Goal: Check status: Check status

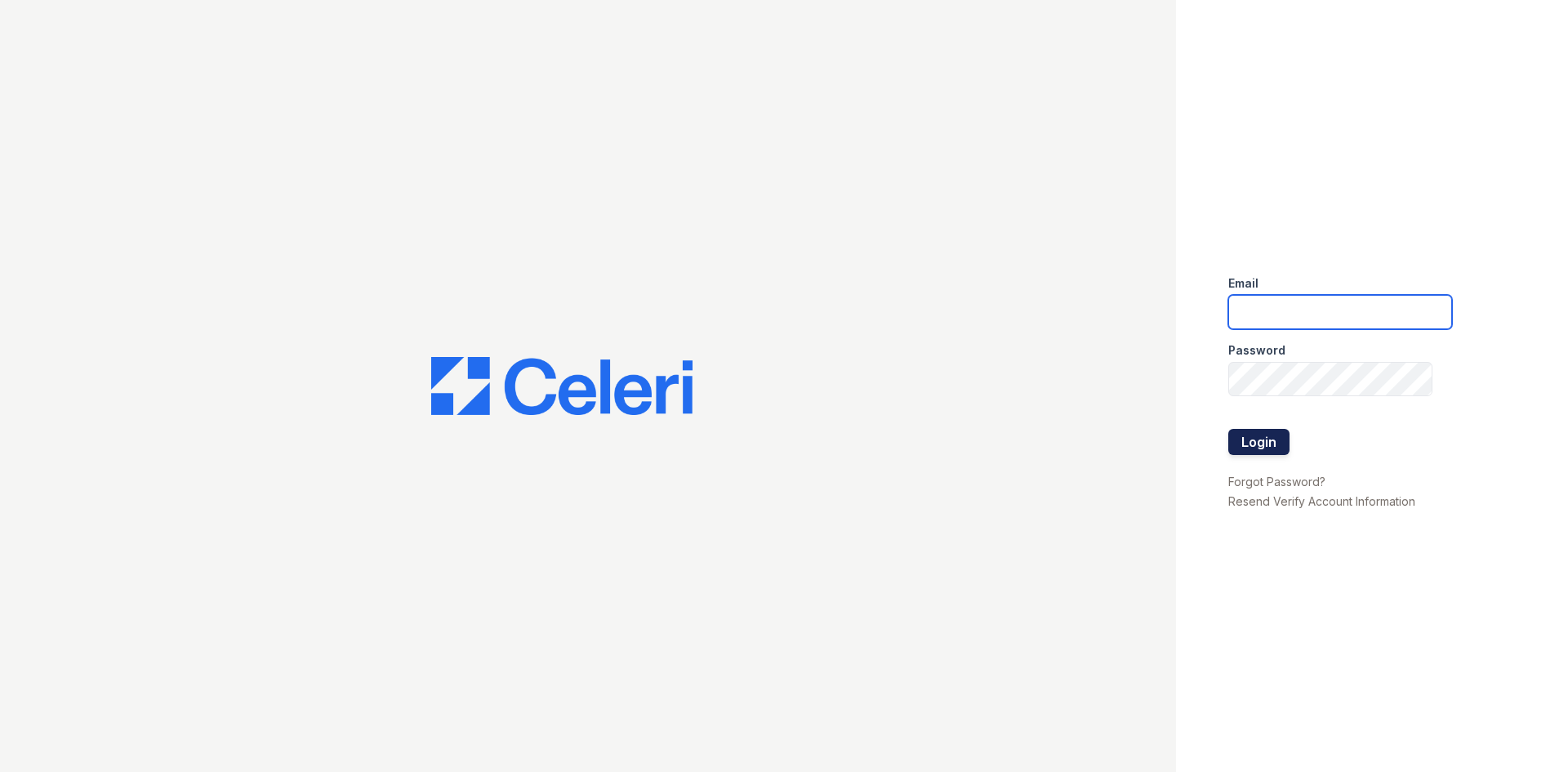
type input "residence.lm@cafmanagement.com"
click at [1271, 436] on button "Login" at bounding box center [1258, 442] width 61 height 26
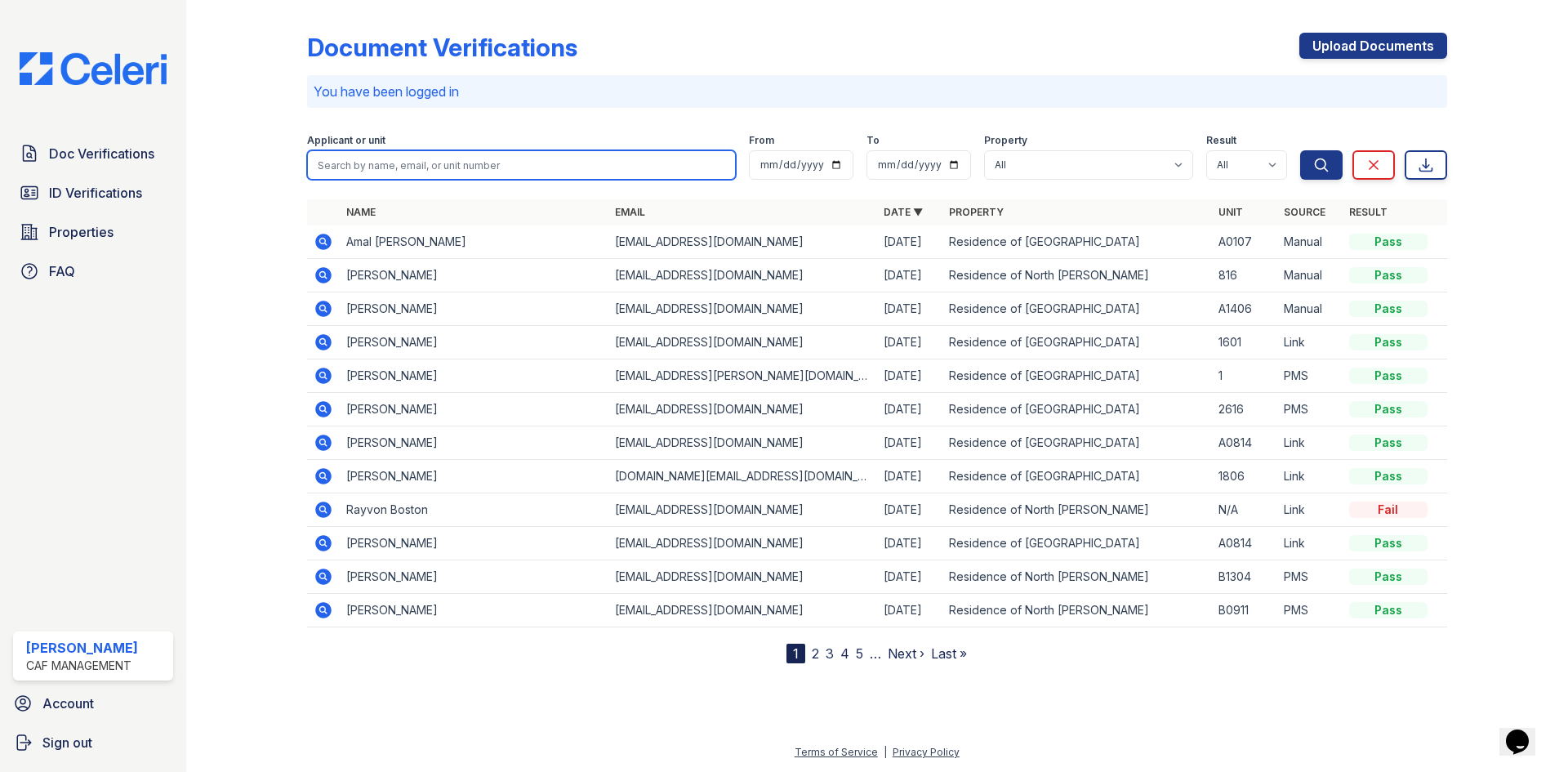
click at [458, 168] on input "search" at bounding box center [522, 165] width 429 height 29
type input "rushing"
click at [1300, 151] on button "Search" at bounding box center [1322, 165] width 42 height 29
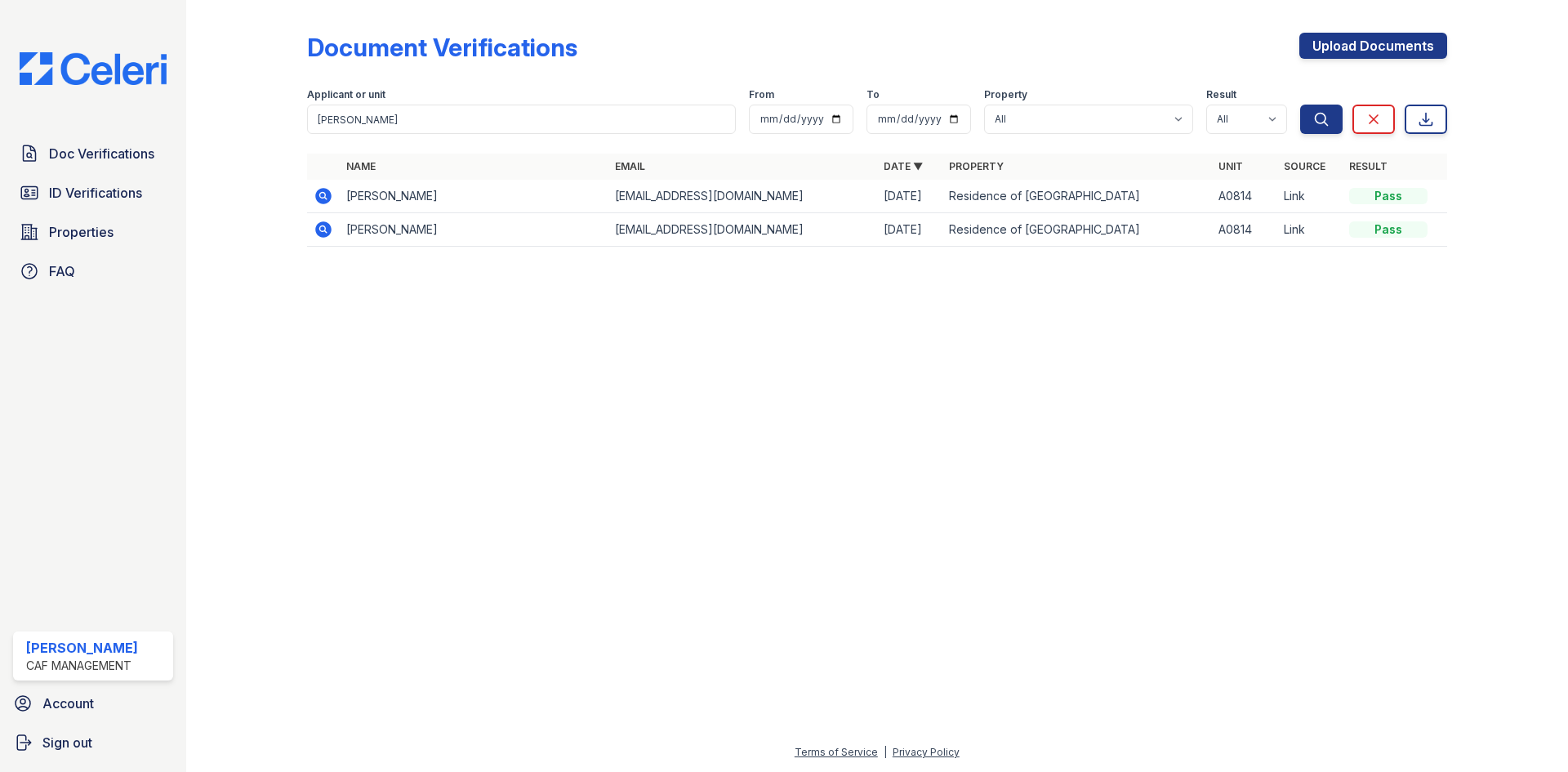
click at [321, 201] on icon at bounding box center [323, 195] width 16 height 16
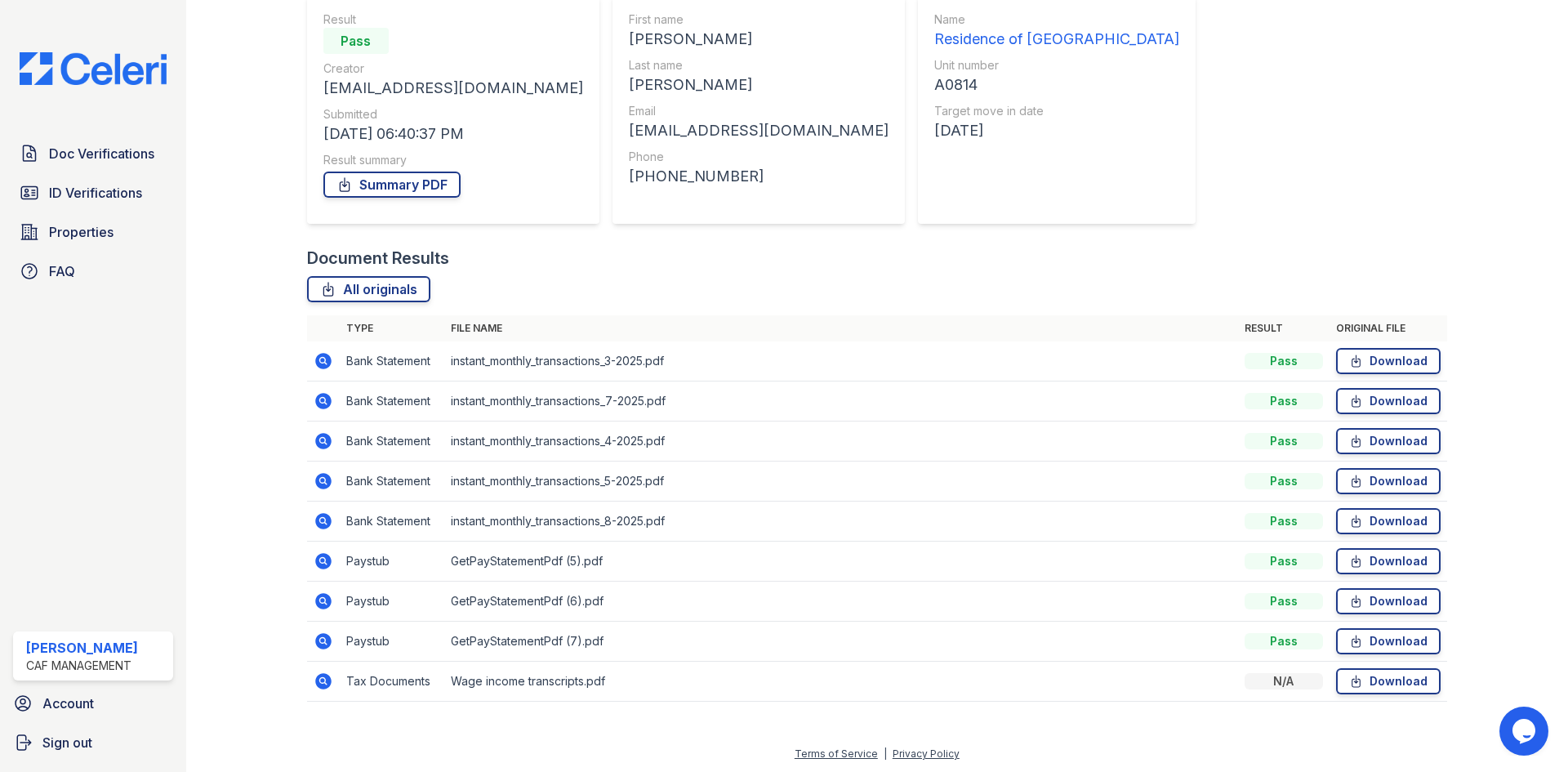
scroll to position [156, 0]
click at [319, 553] on icon at bounding box center [323, 558] width 16 height 16
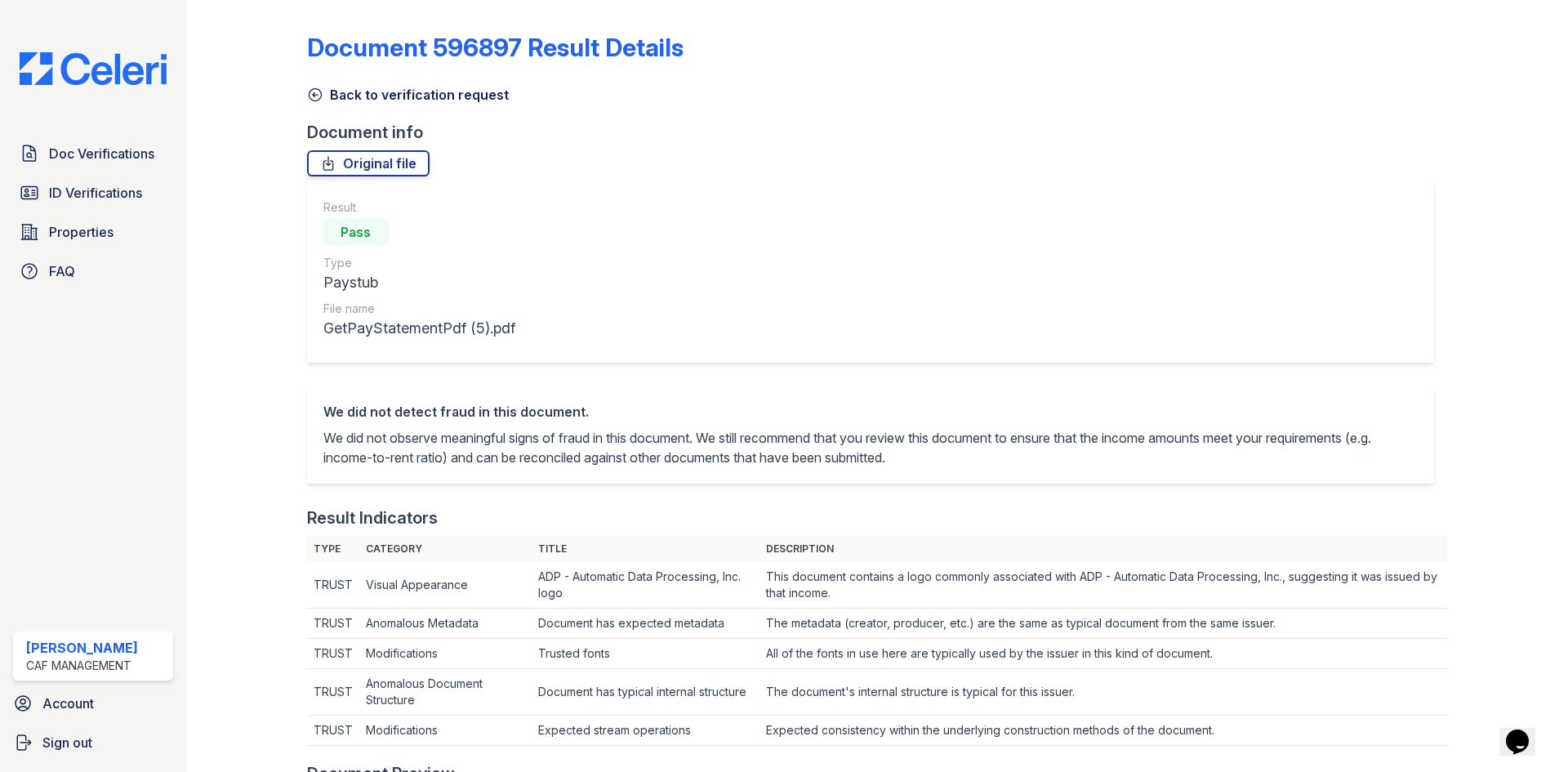
click at [320, 98] on icon at bounding box center [315, 94] width 16 height 16
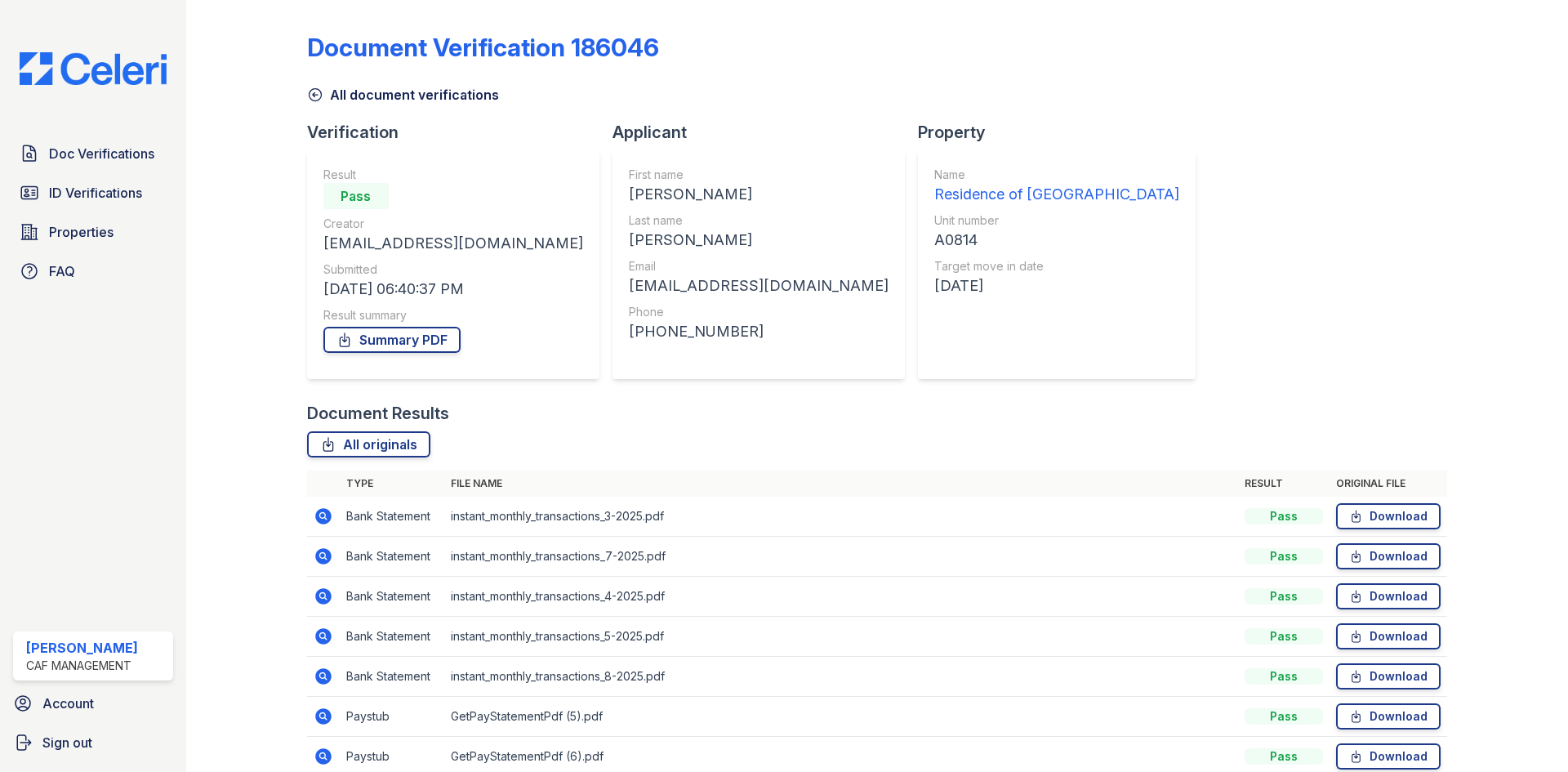
click at [320, 709] on icon at bounding box center [323, 716] width 19 height 19
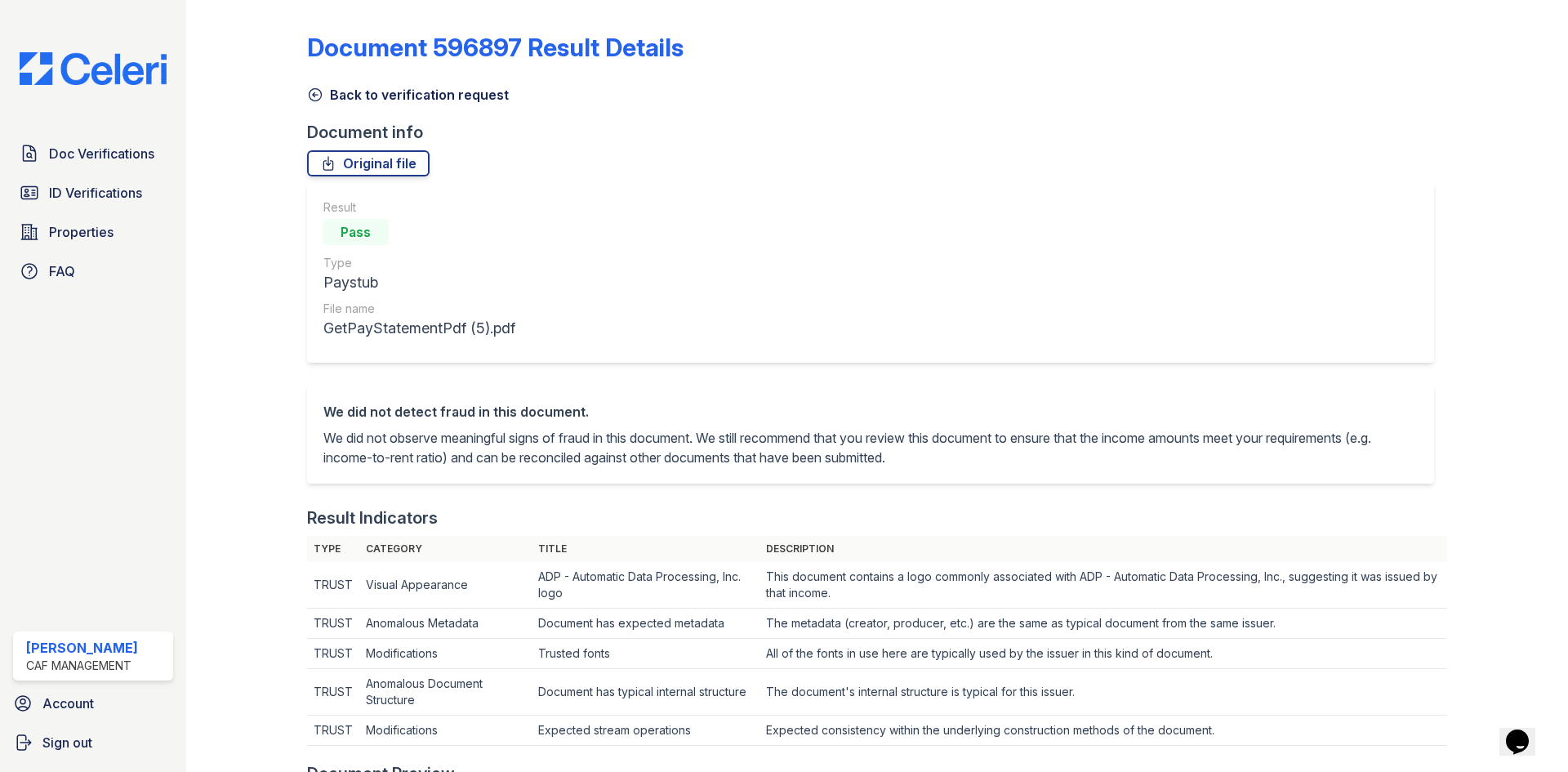
click at [317, 87] on icon at bounding box center [315, 94] width 16 height 16
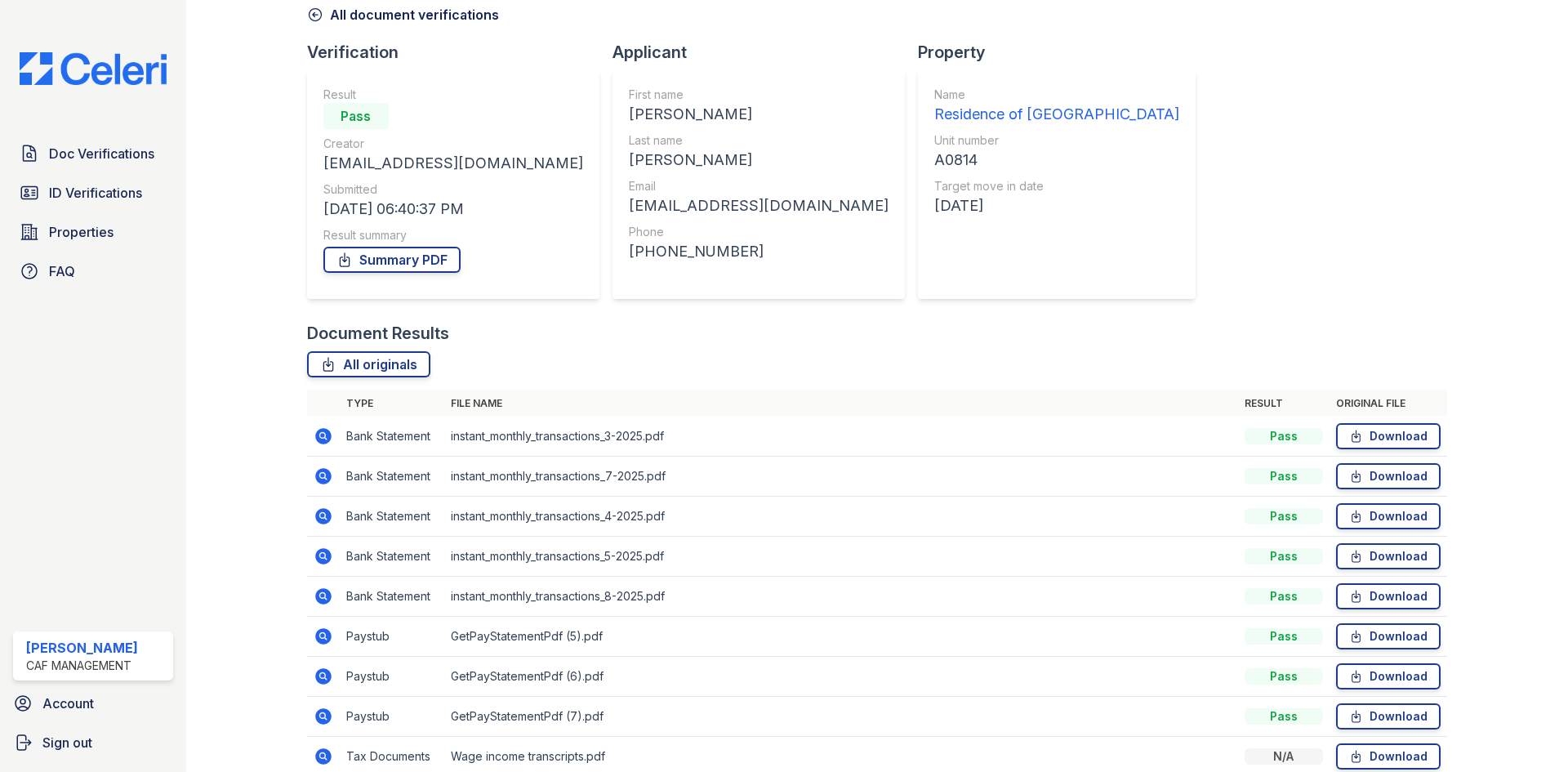
scroll to position [156, 0]
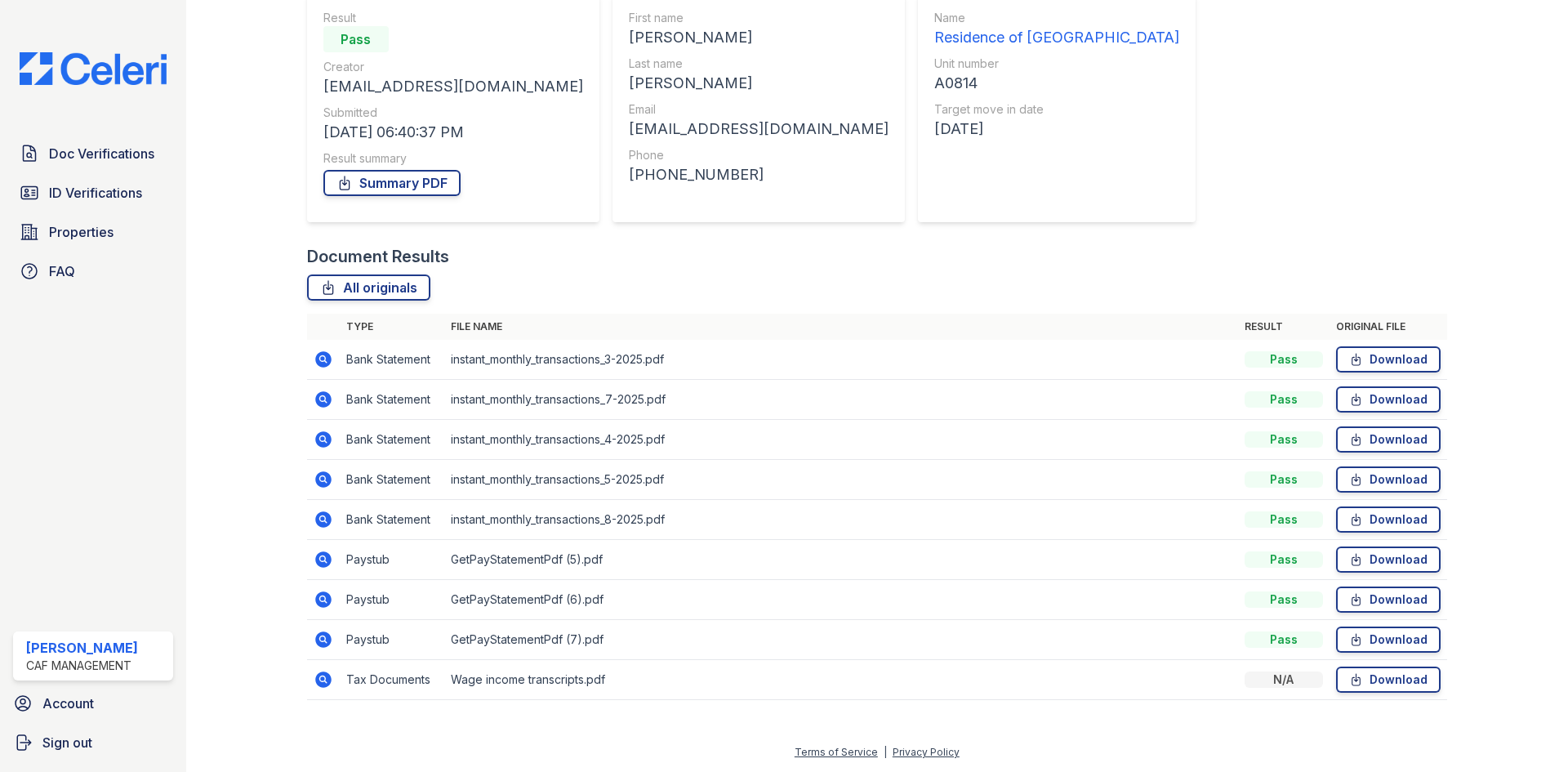
click at [323, 599] on icon at bounding box center [322, 598] width 4 height 4
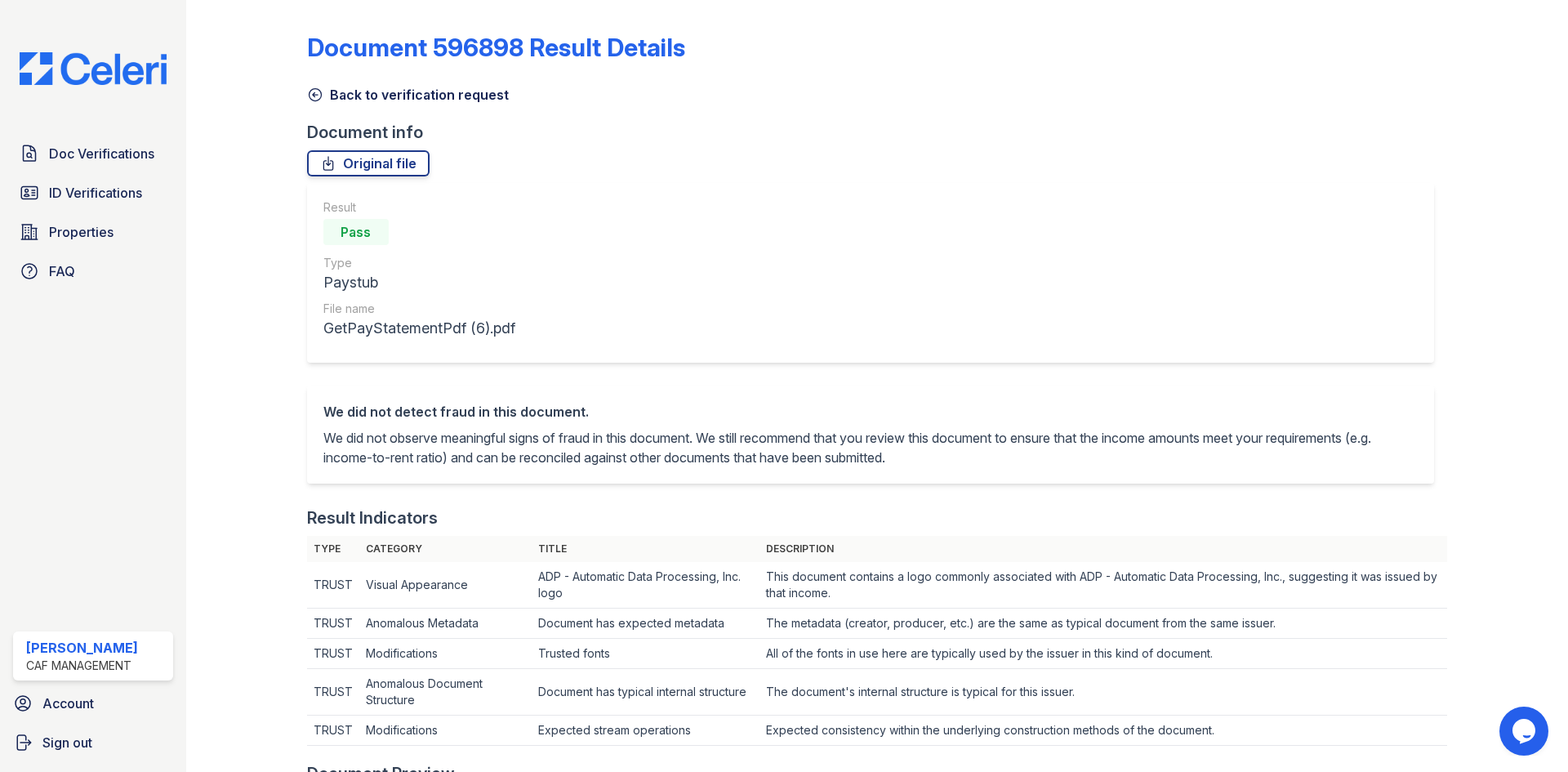
click at [313, 96] on icon at bounding box center [315, 95] width 13 height 13
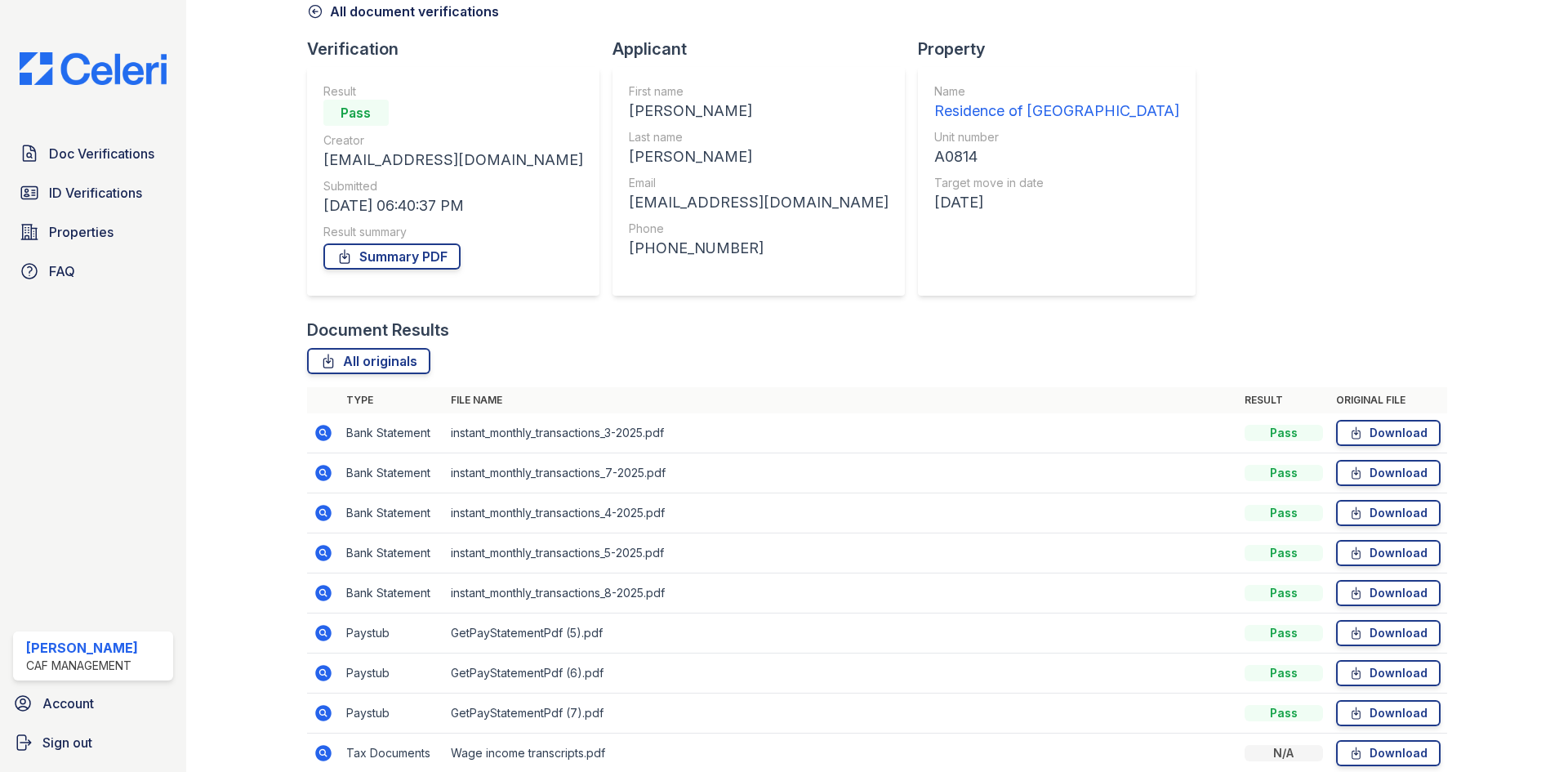
scroll to position [156, 0]
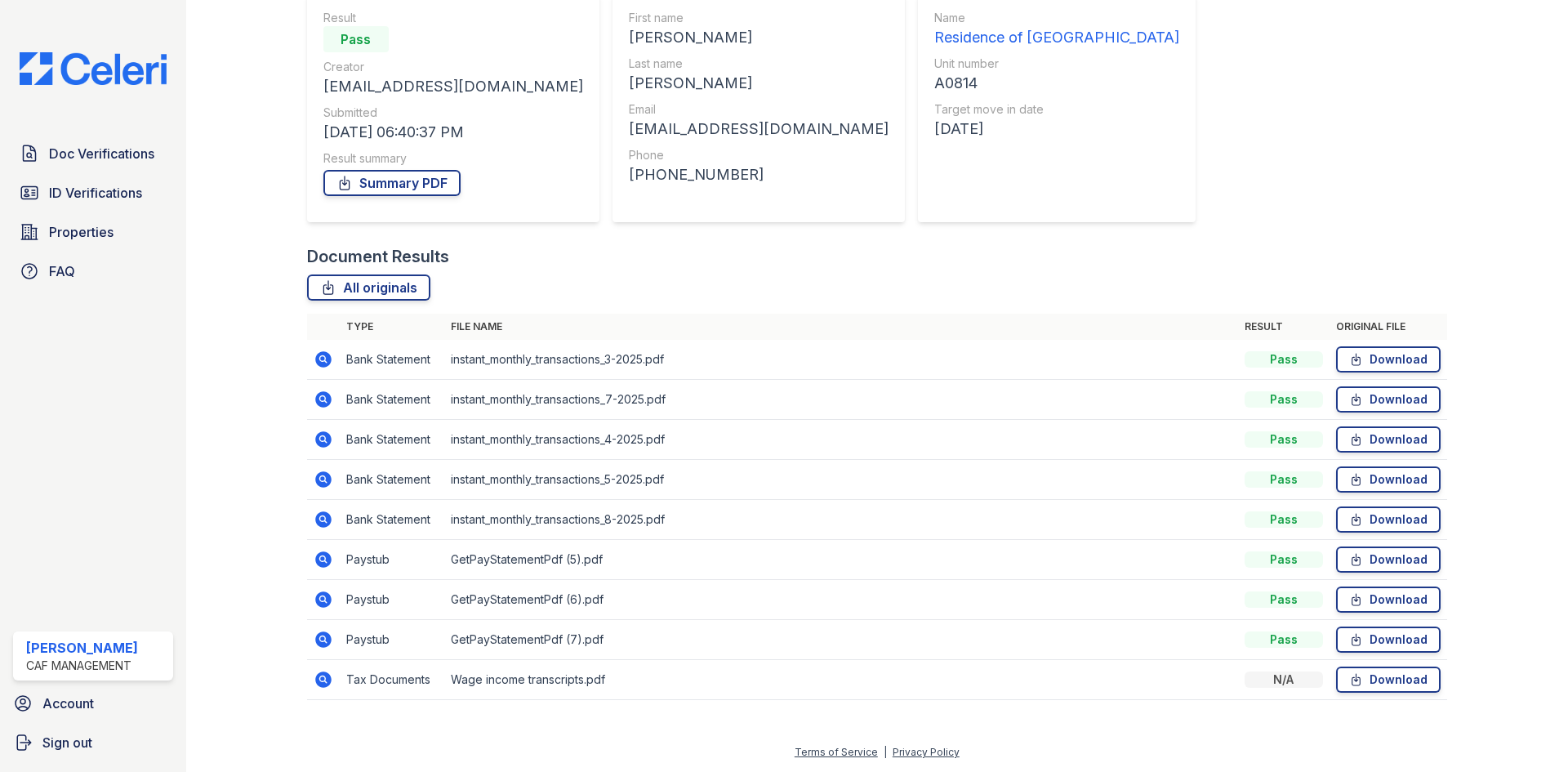
click at [322, 563] on icon at bounding box center [323, 558] width 16 height 16
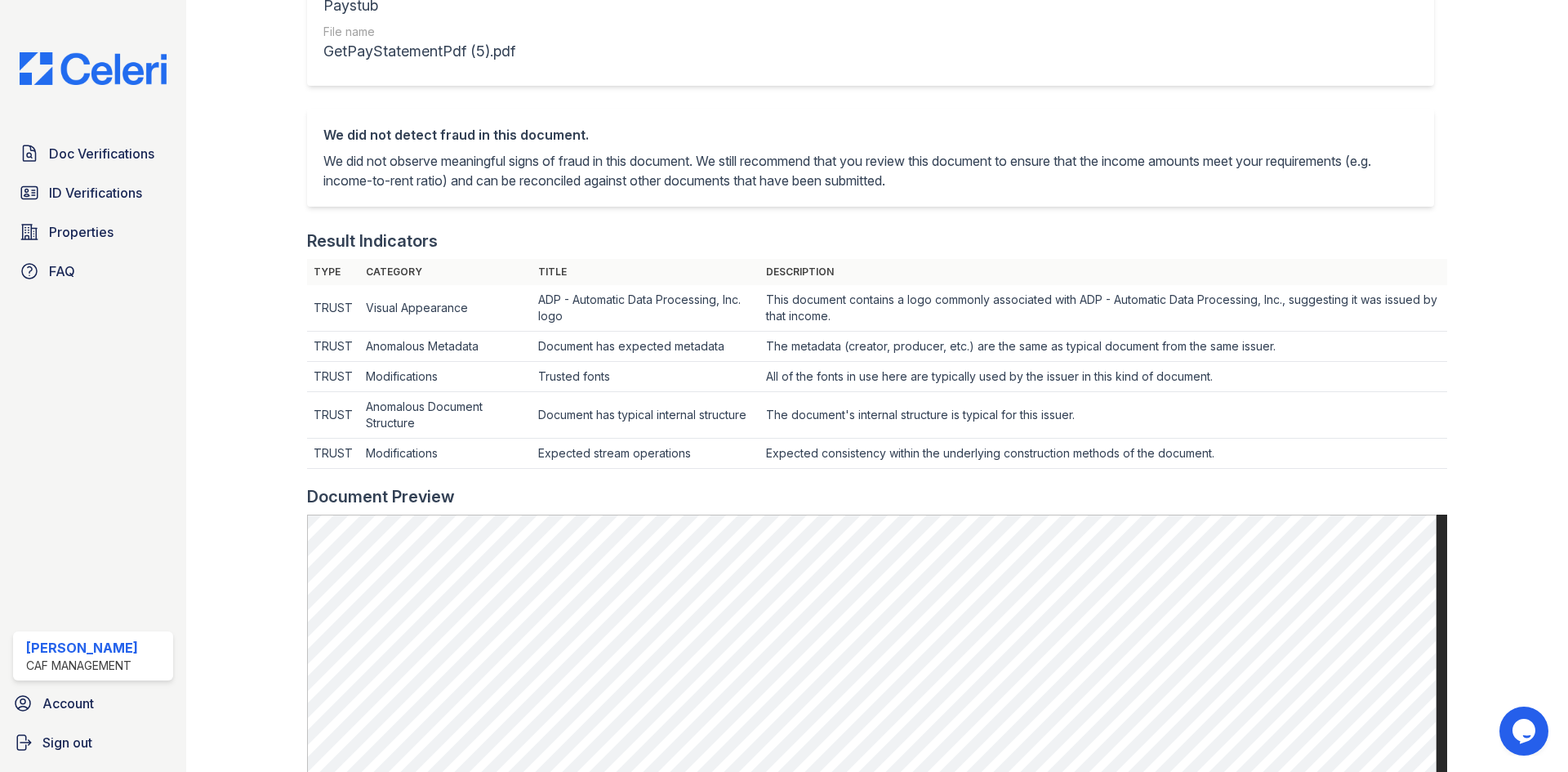
scroll to position [82, 0]
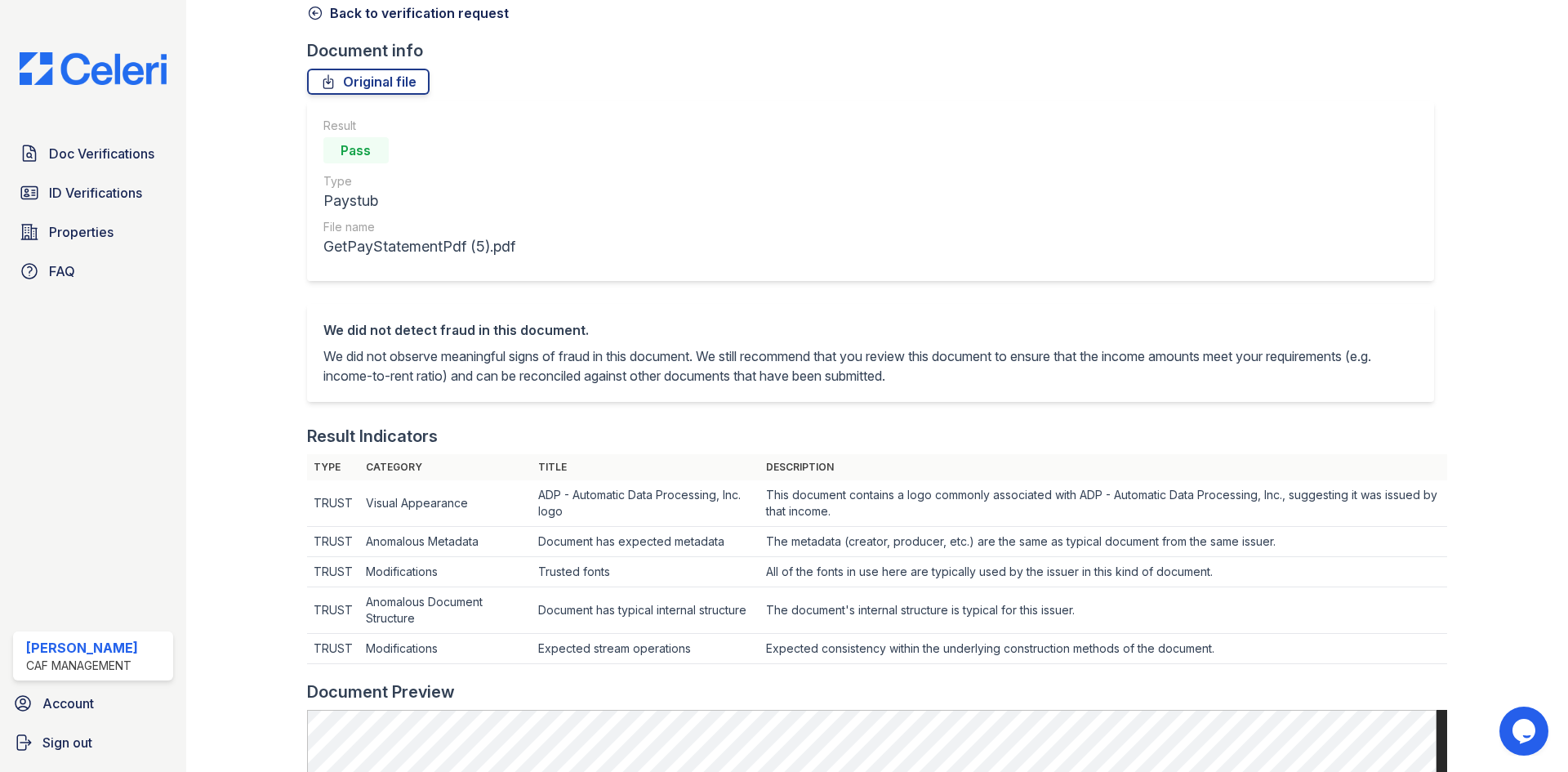
click at [322, 18] on icon at bounding box center [315, 13] width 16 height 16
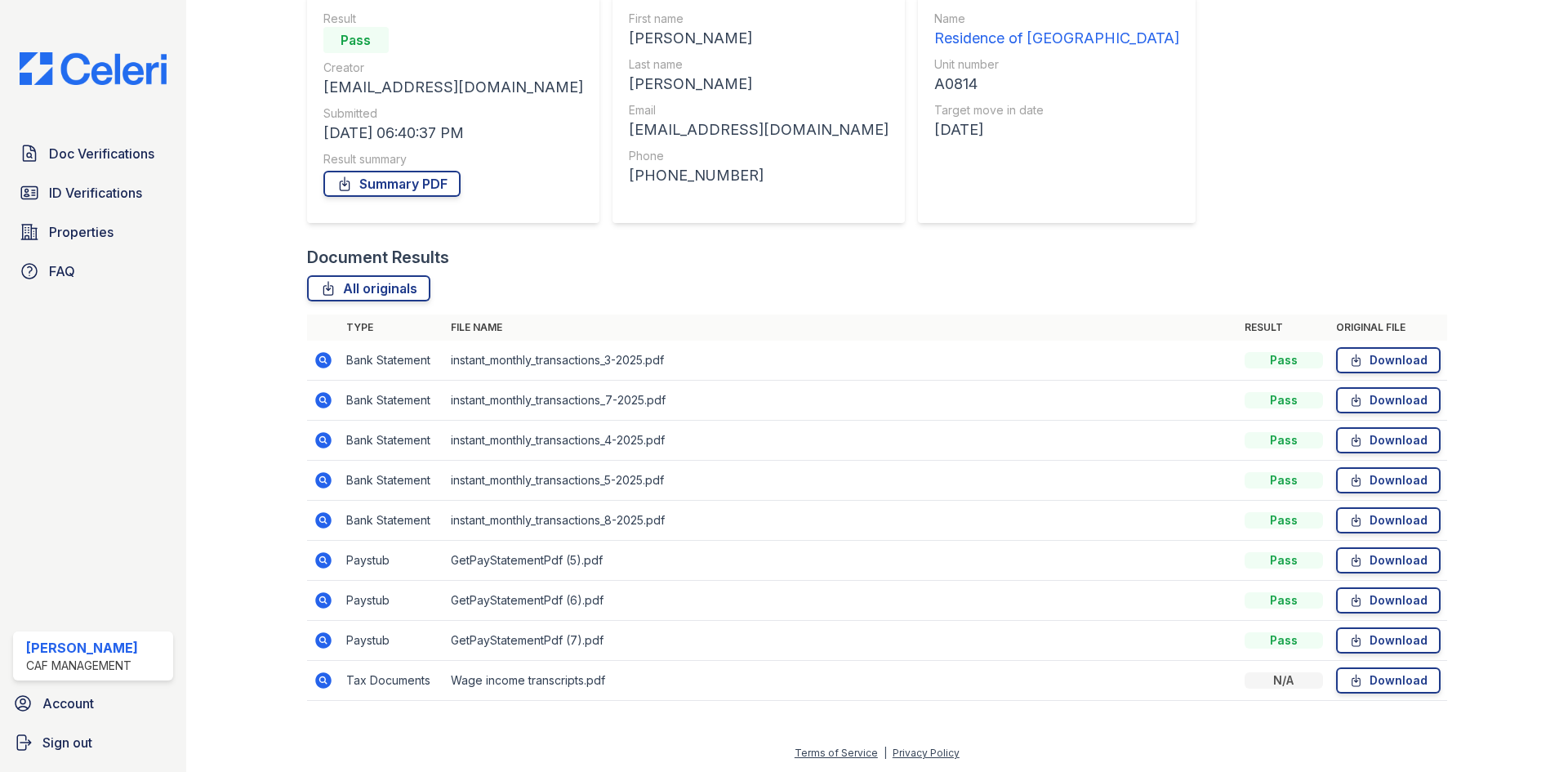
scroll to position [156, 0]
click at [320, 601] on icon at bounding box center [323, 599] width 19 height 19
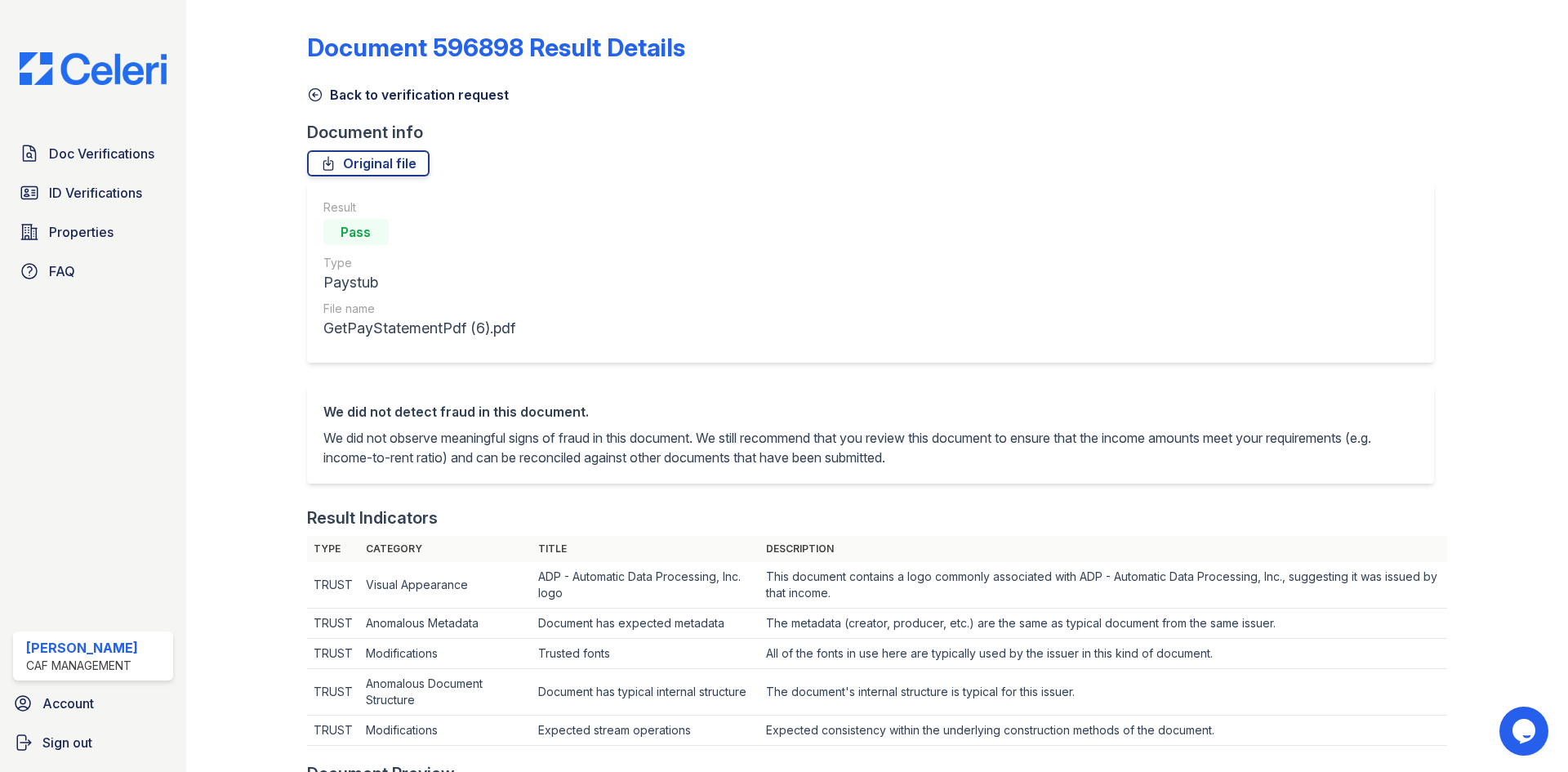
click at [315, 100] on icon at bounding box center [315, 95] width 13 height 13
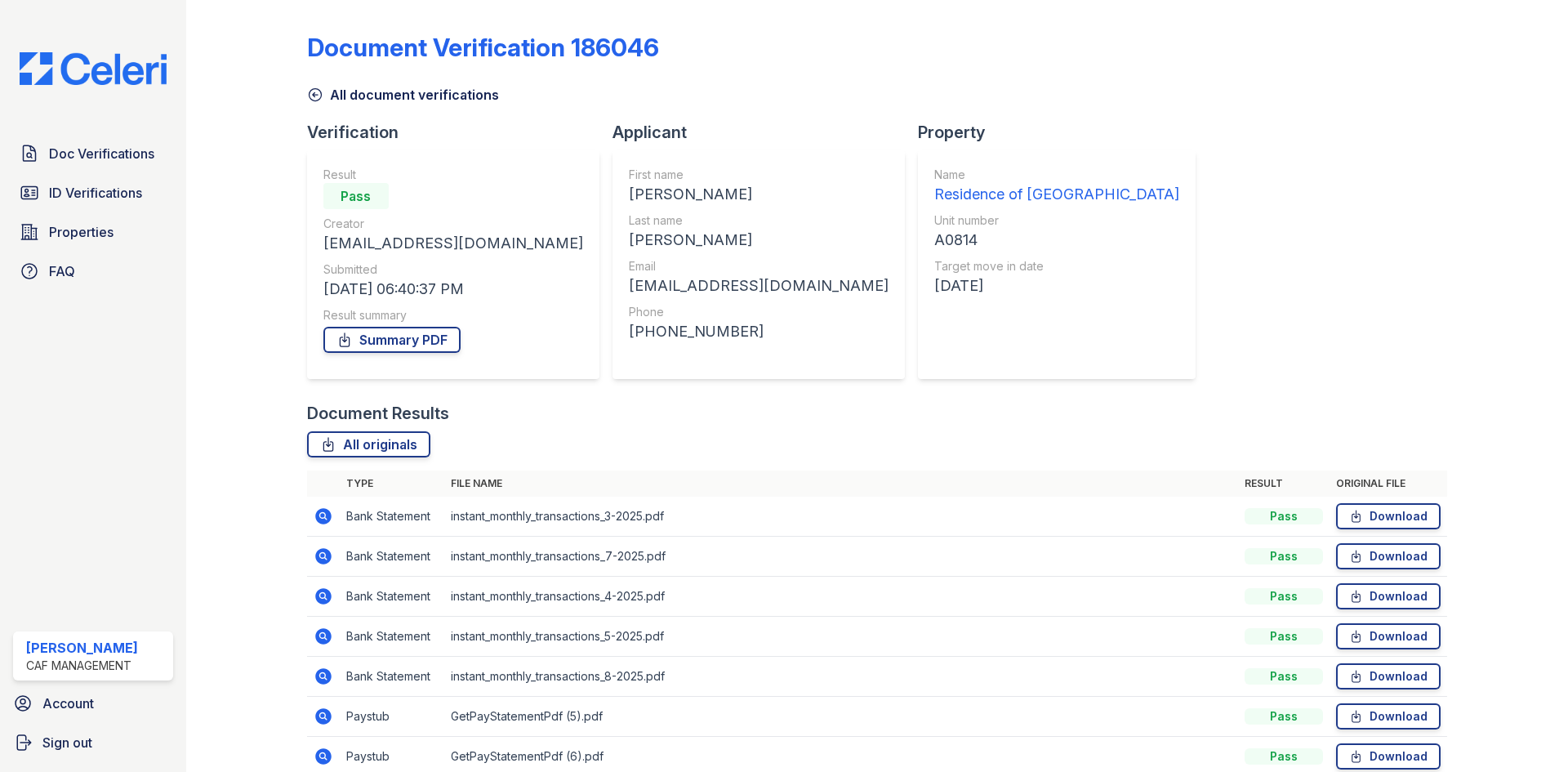
scroll to position [156, 0]
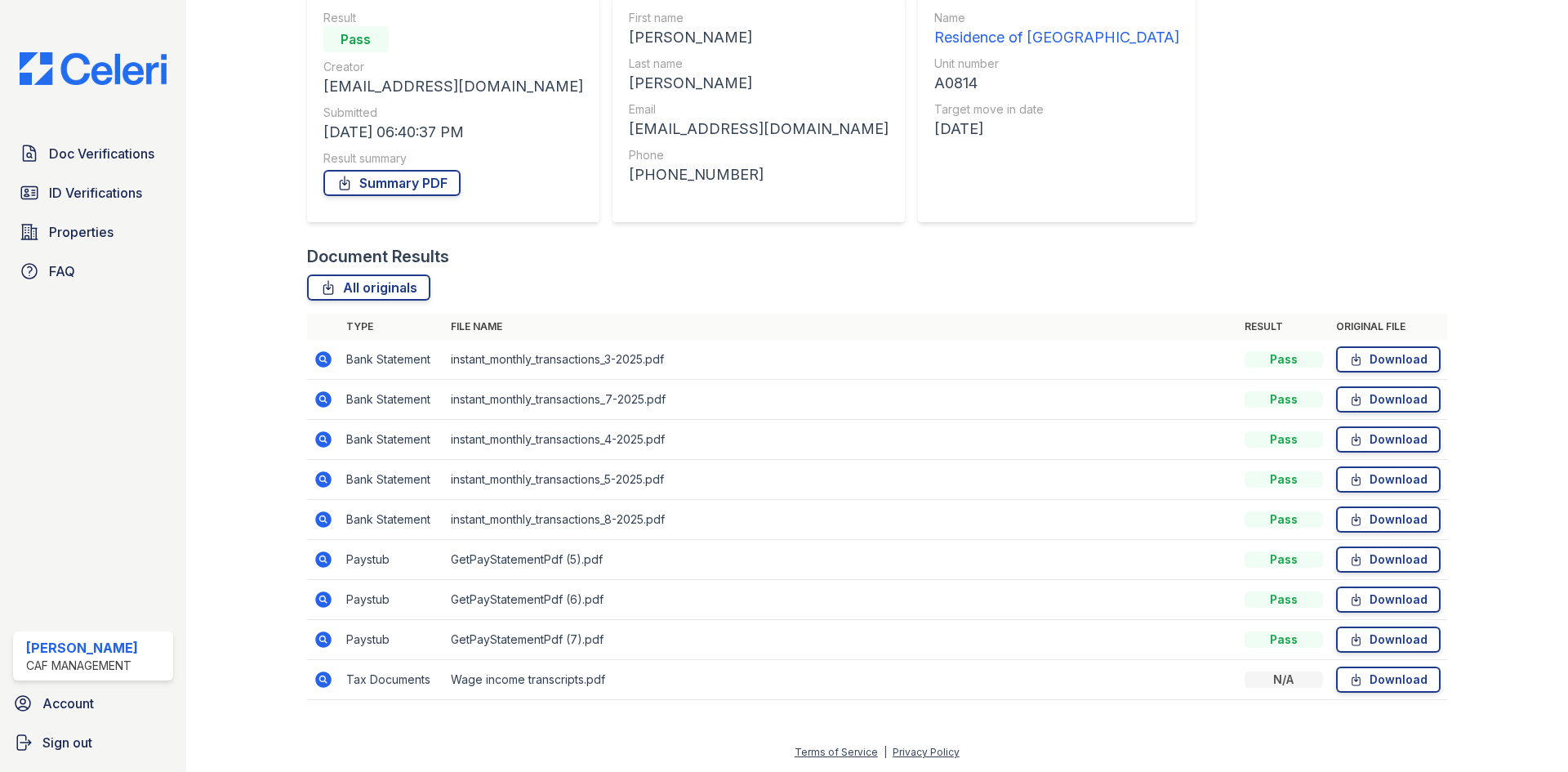
click at [320, 636] on icon at bounding box center [323, 639] width 19 height 19
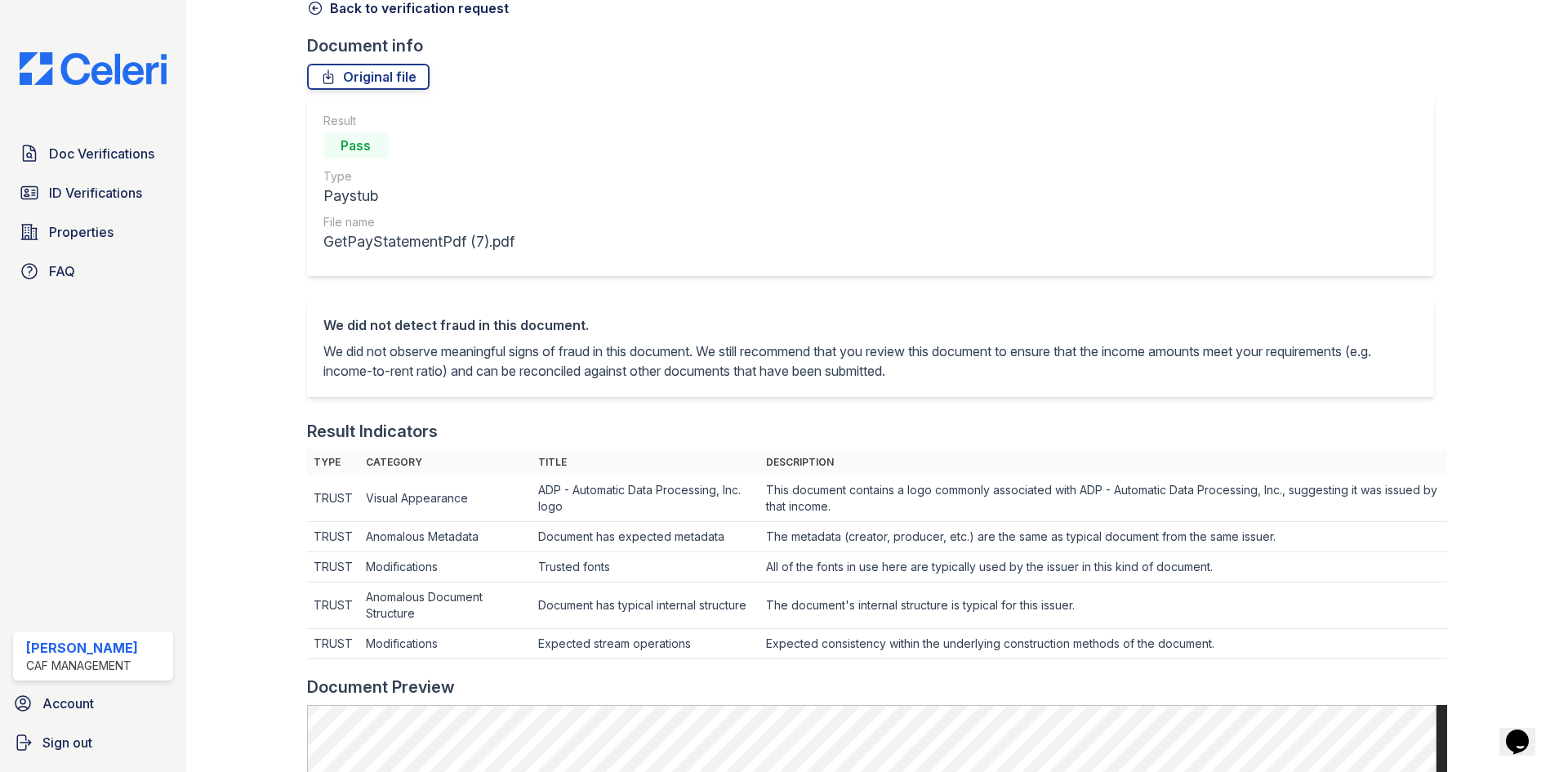
scroll to position [82, 0]
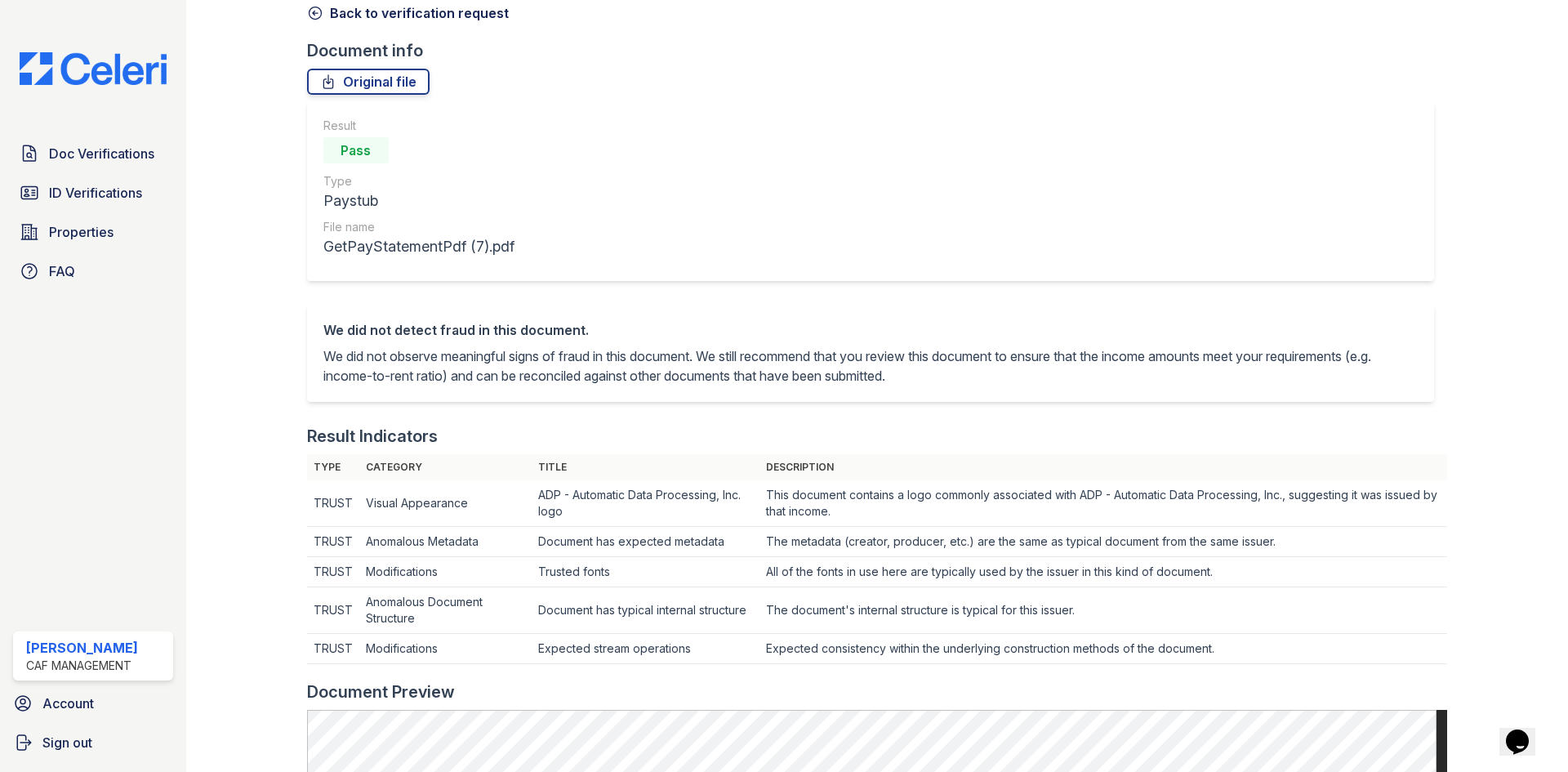
click at [319, 20] on icon at bounding box center [315, 13] width 16 height 16
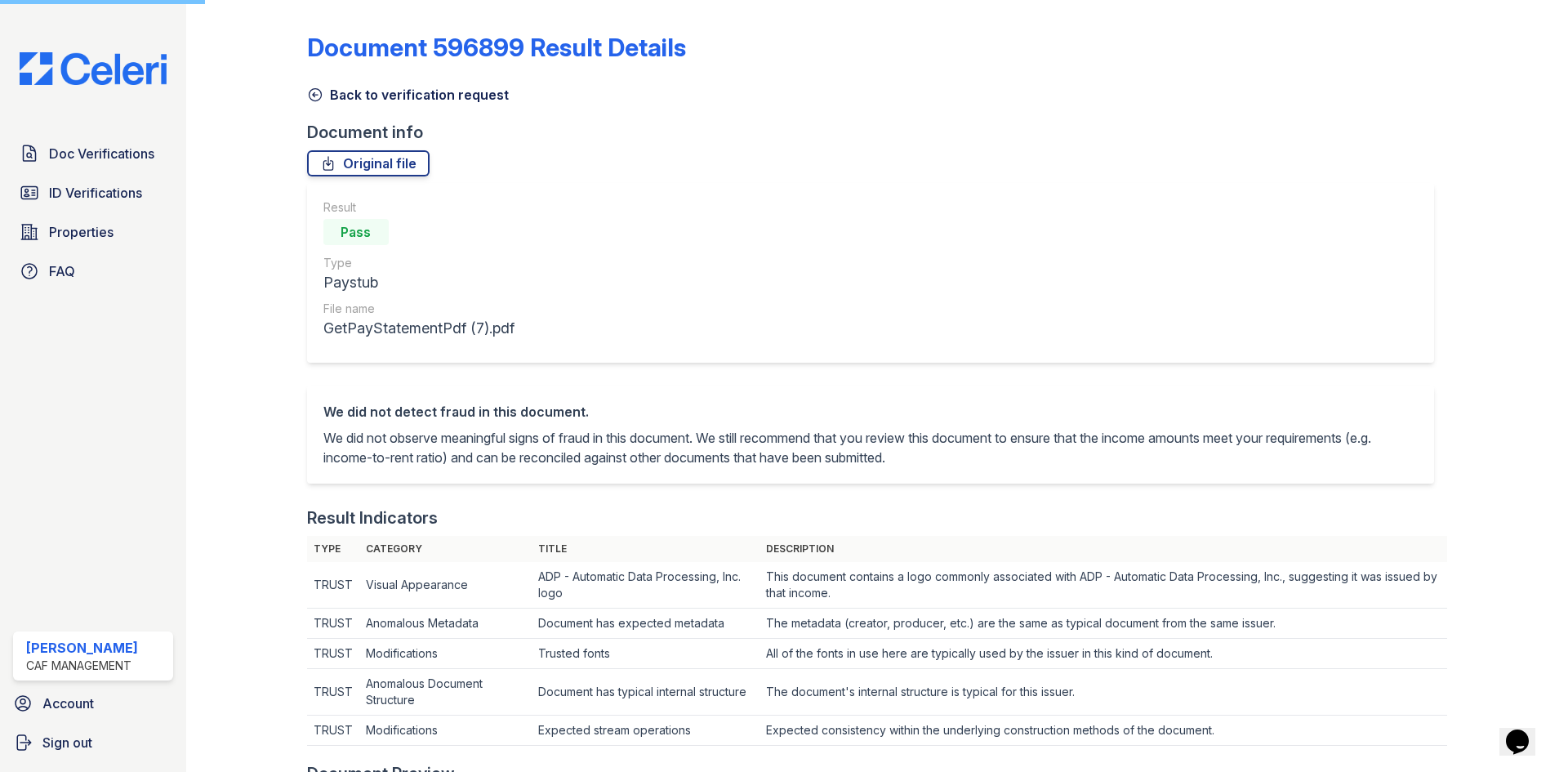
click at [317, 93] on icon at bounding box center [315, 94] width 16 height 16
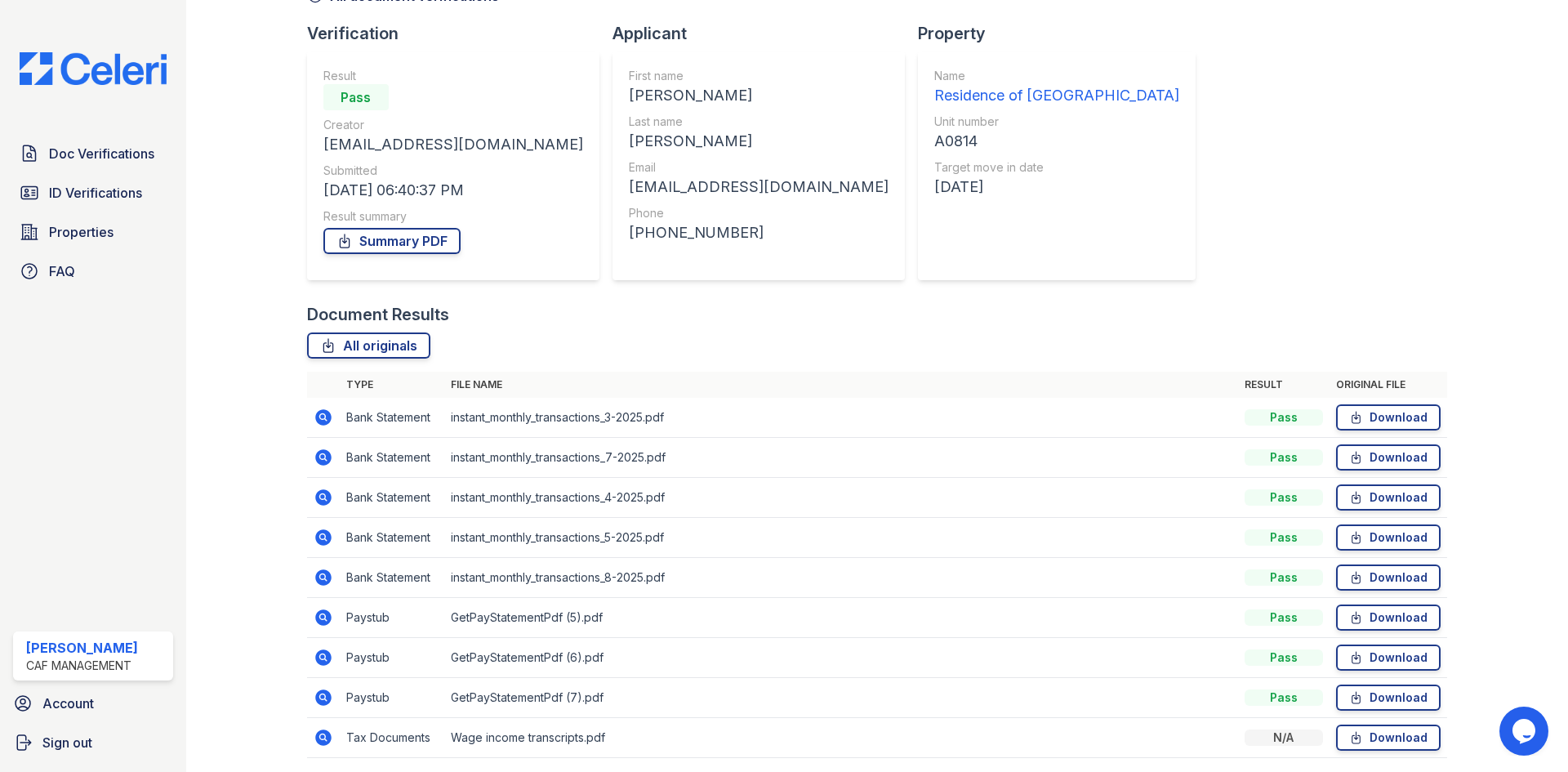
scroll to position [156, 0]
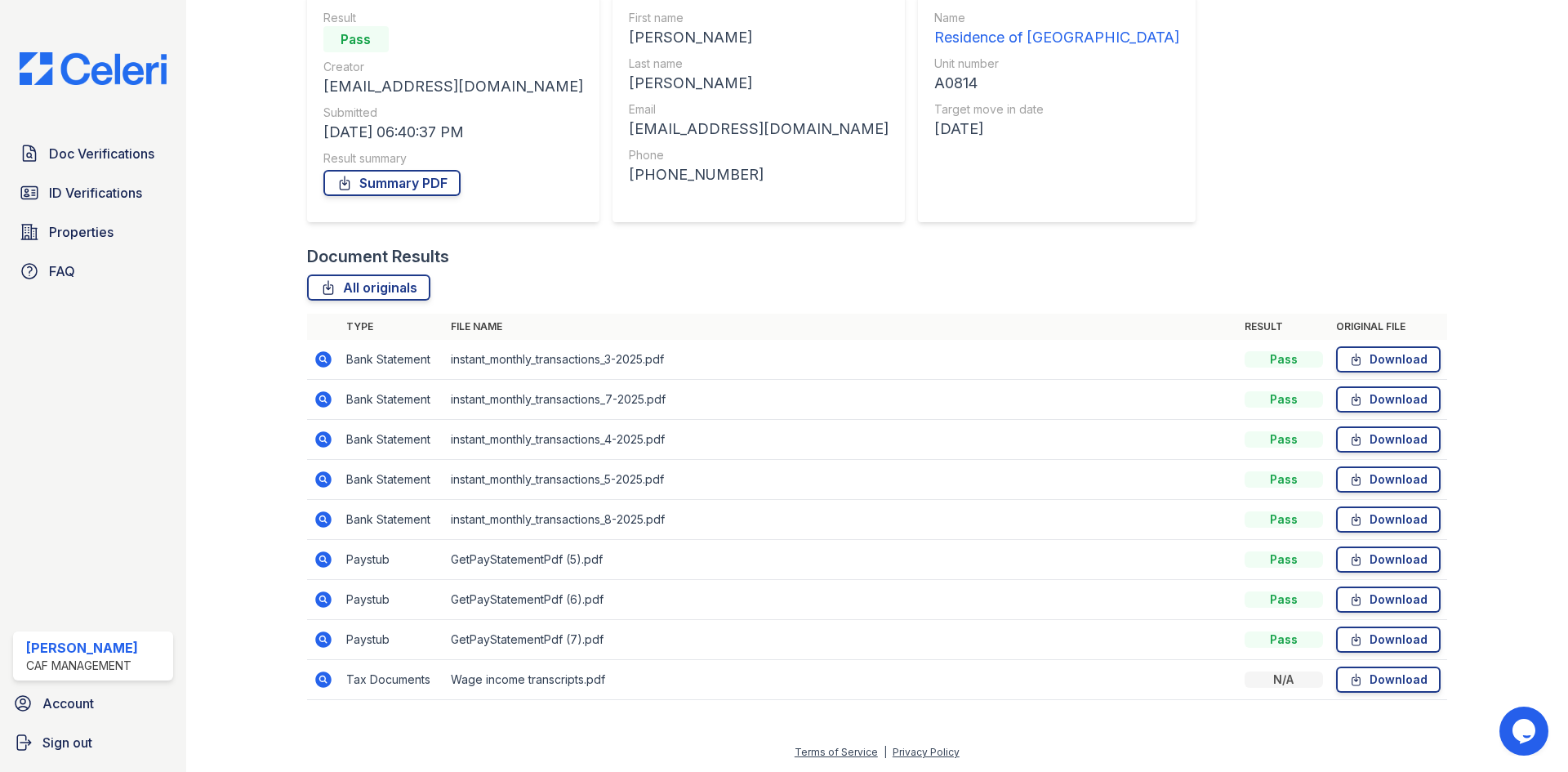
click at [320, 688] on icon at bounding box center [323, 679] width 19 height 19
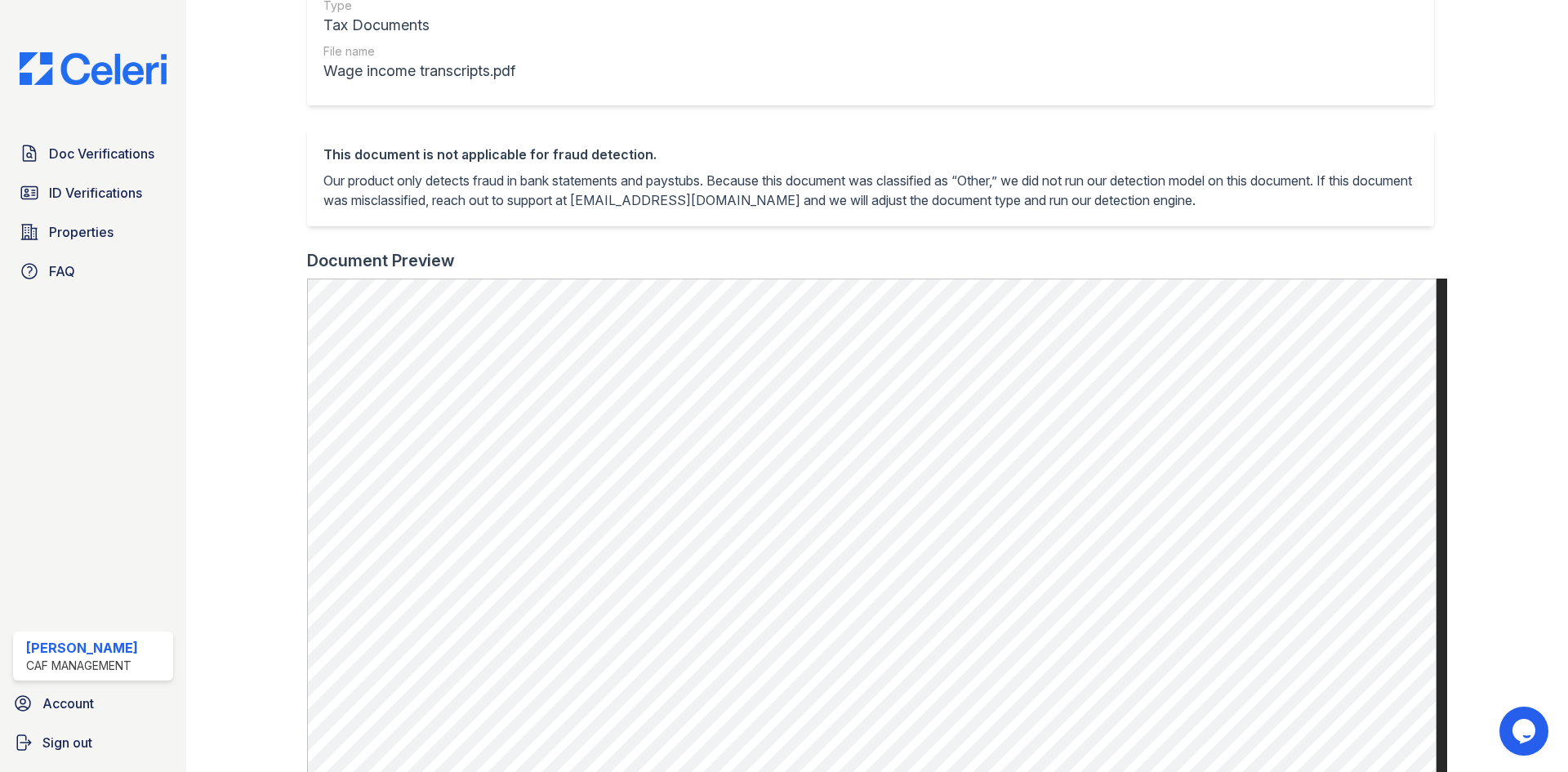
scroll to position [490, 0]
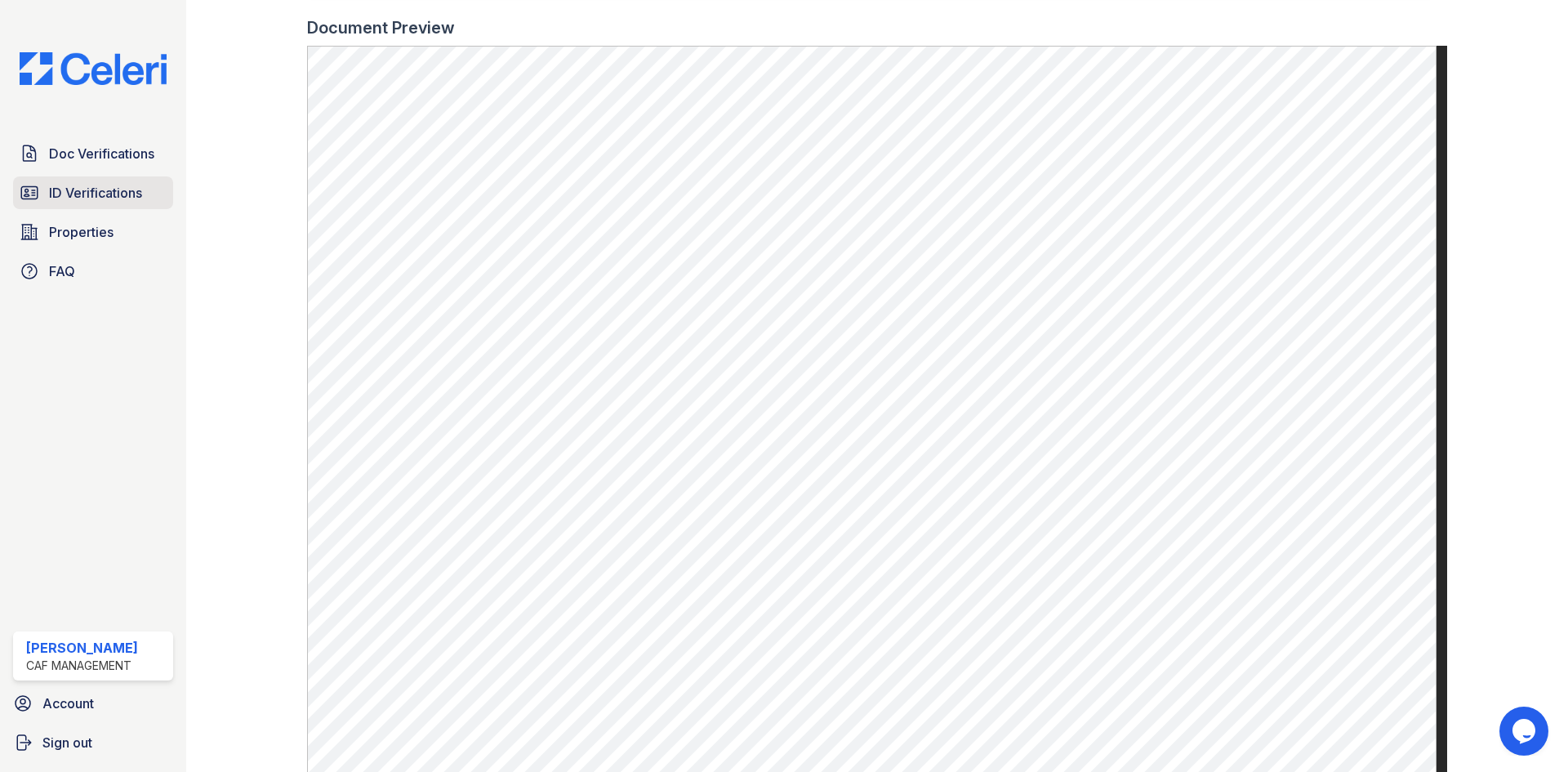
click at [108, 183] on span "ID Verifications" at bounding box center [95, 192] width 93 height 19
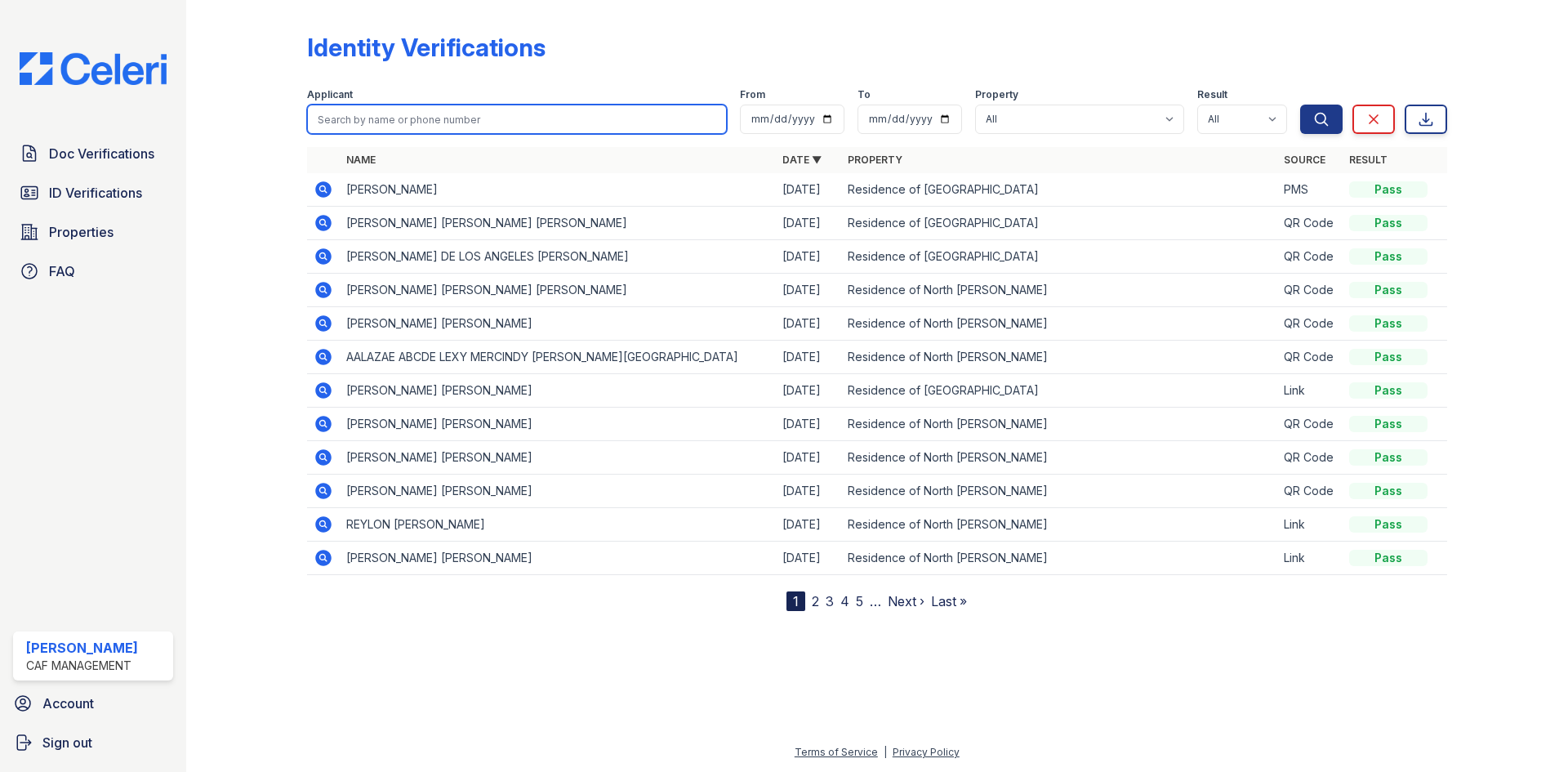
click at [515, 114] on input "search" at bounding box center [516, 119] width 420 height 29
type input "nickol"
click at [1300, 104] on button "Search" at bounding box center [1322, 119] width 42 height 29
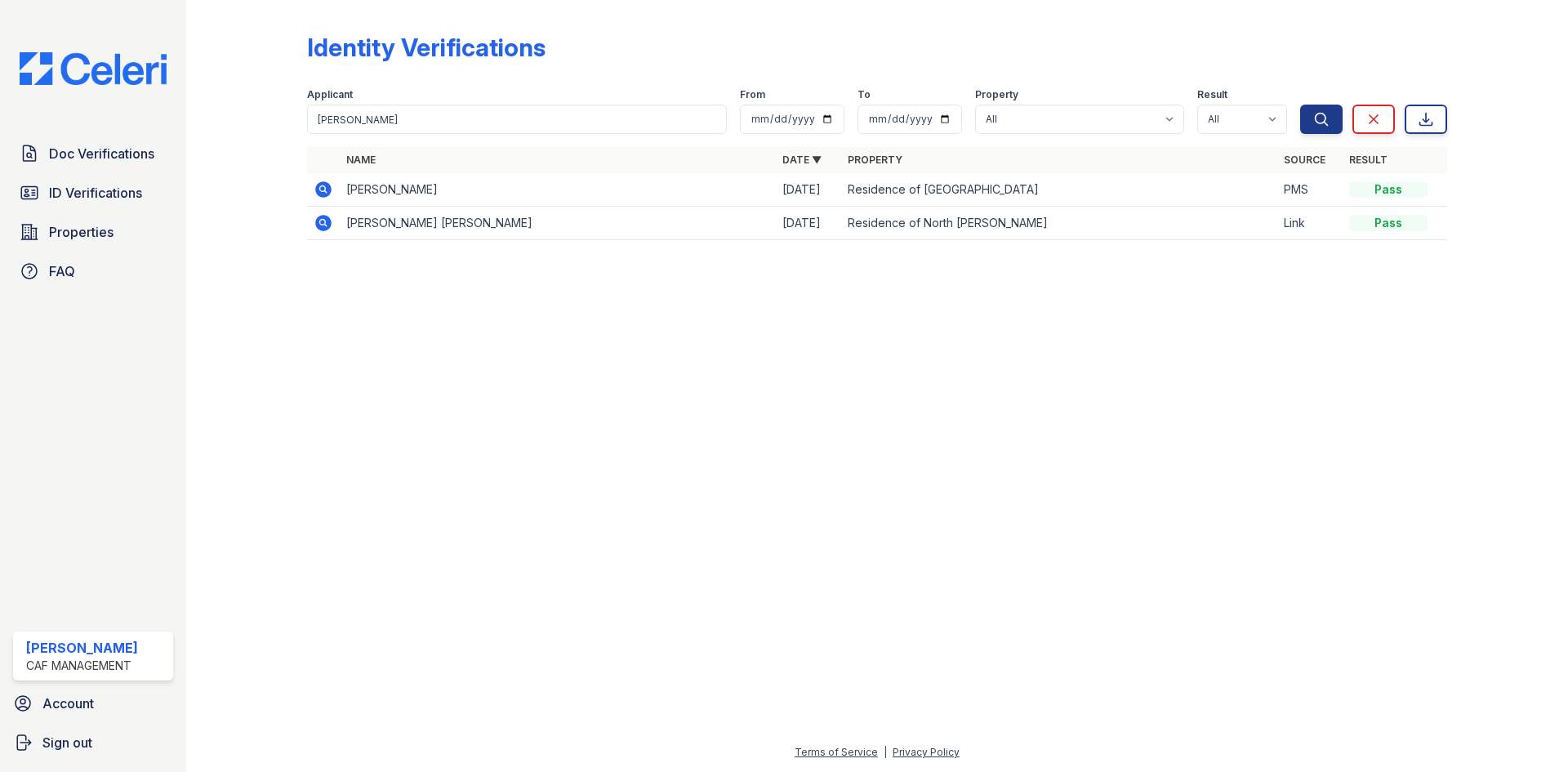
click at [330, 195] on icon at bounding box center [323, 189] width 19 height 19
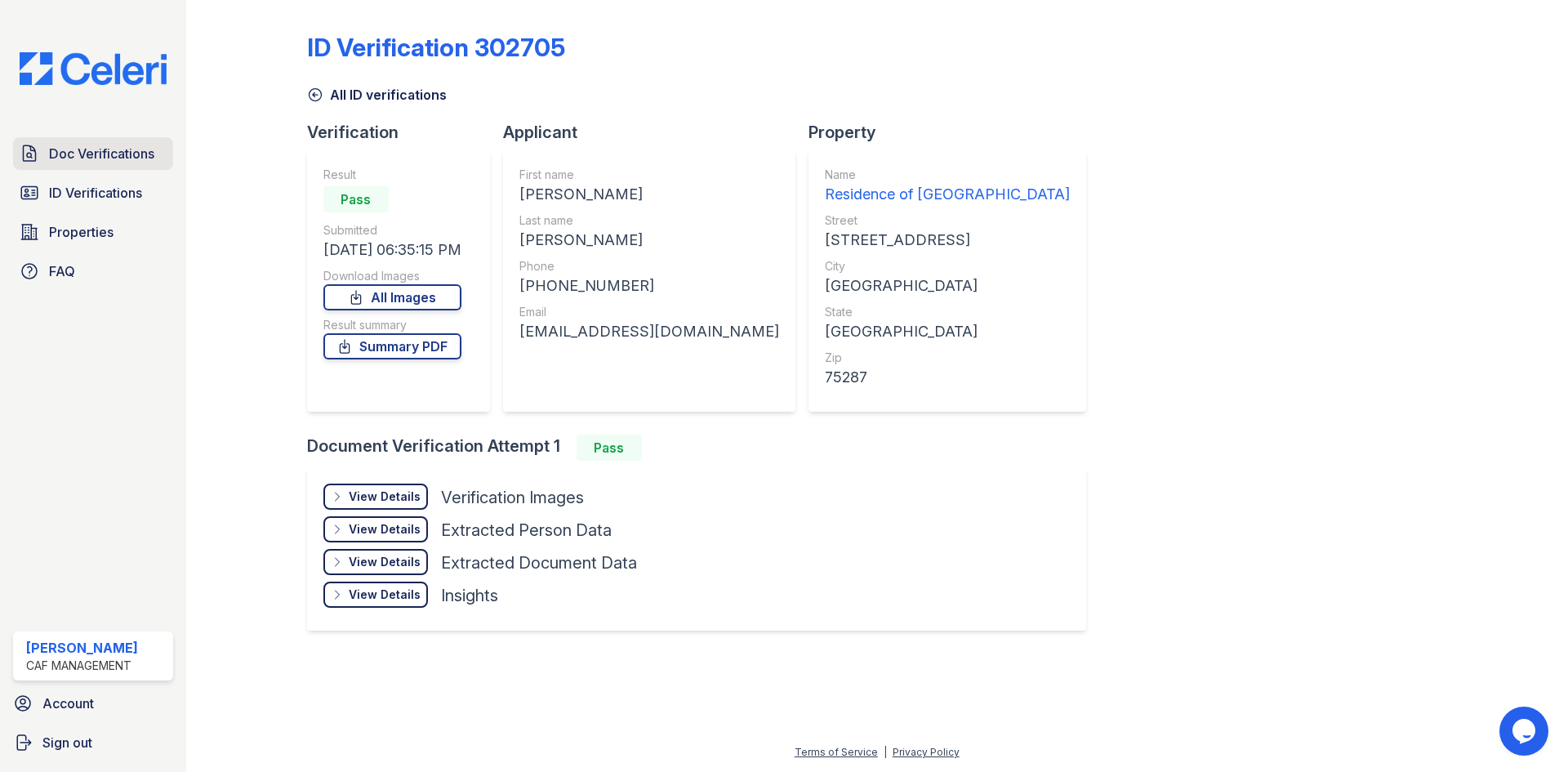
click at [148, 155] on span "Doc Verifications" at bounding box center [101, 153] width 105 height 19
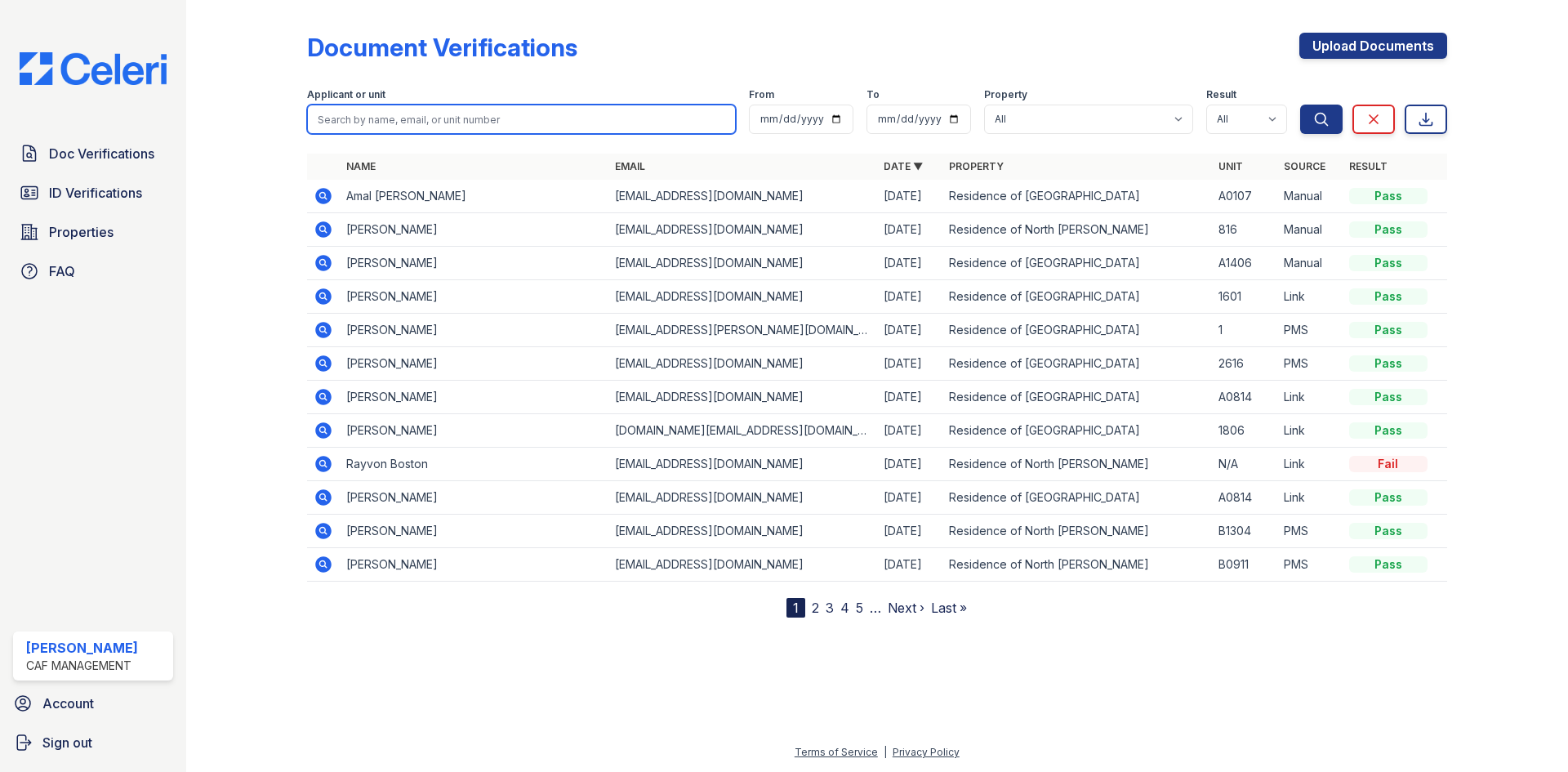
click at [530, 118] on input "search" at bounding box center [522, 119] width 429 height 29
type input "nick"
click at [1300, 104] on button "Search" at bounding box center [1322, 119] width 42 height 29
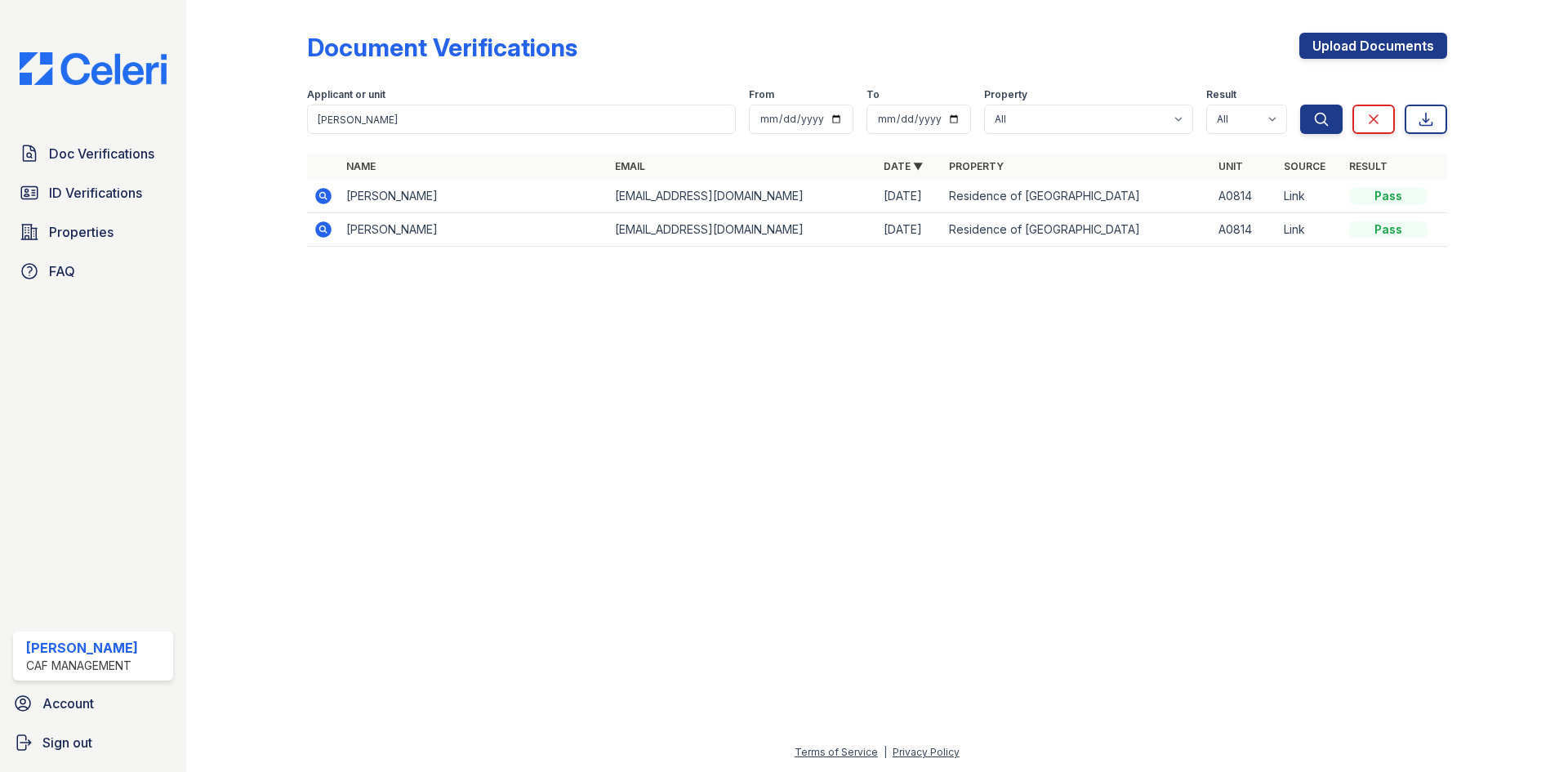
click at [326, 198] on icon at bounding box center [323, 195] width 19 height 19
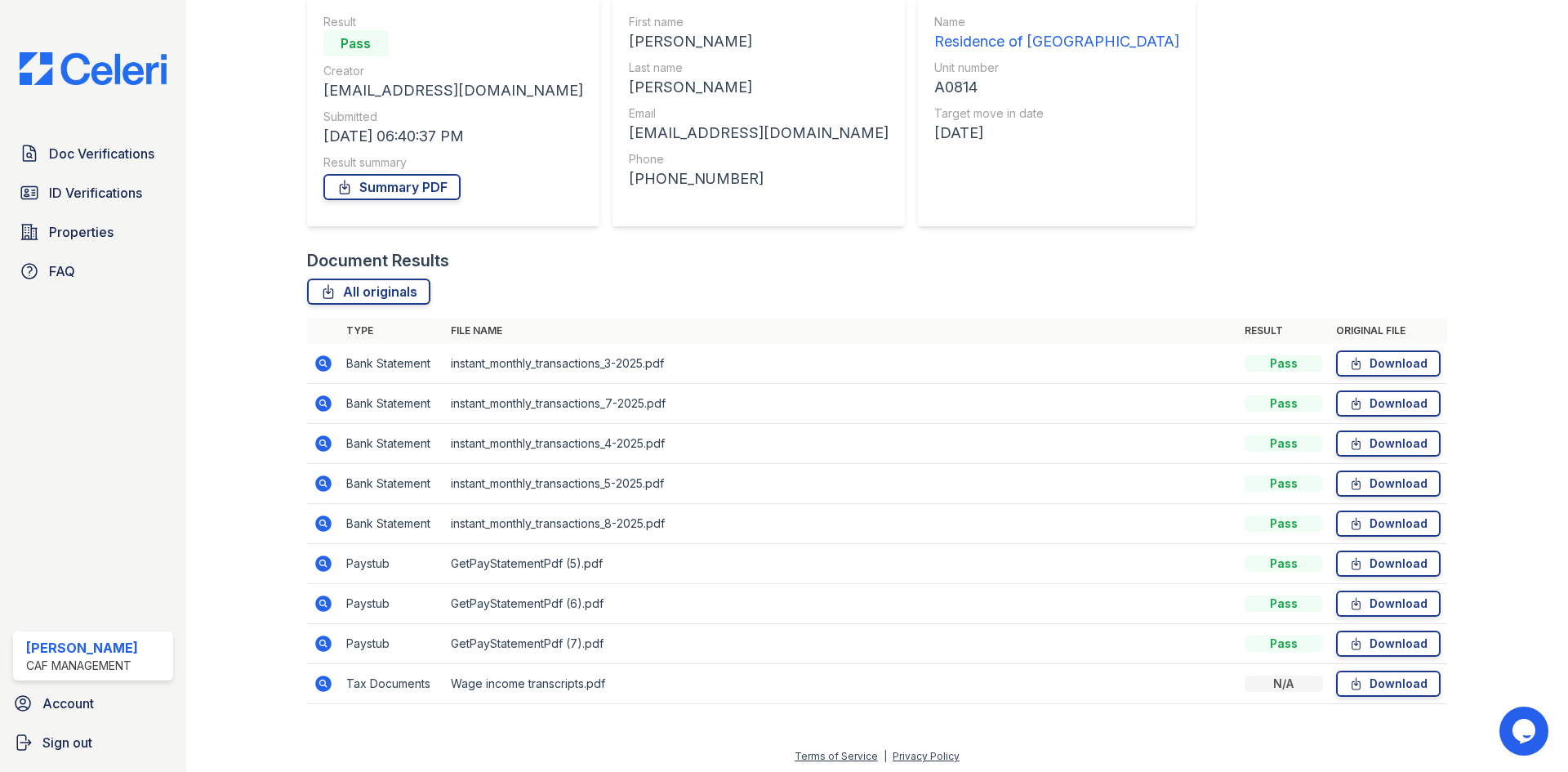
scroll to position [156, 0]
